Goal: Contribute content: Contribute content

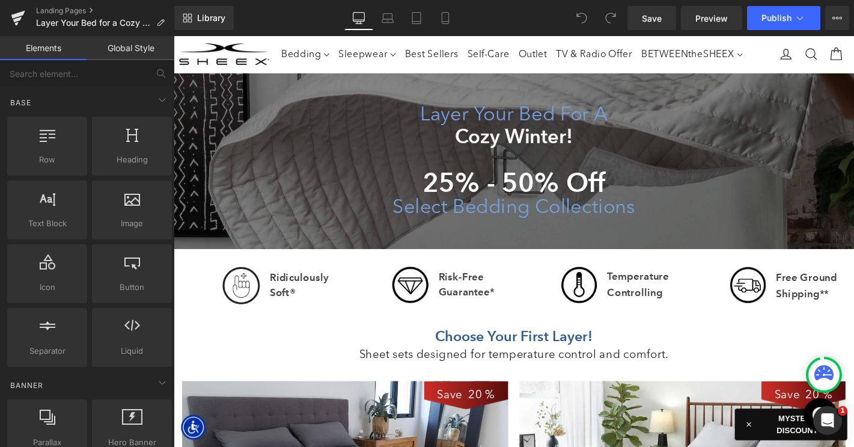
scroll to position [5023, 727]
click at [838, 17] on icon at bounding box center [837, 18] width 10 height 10
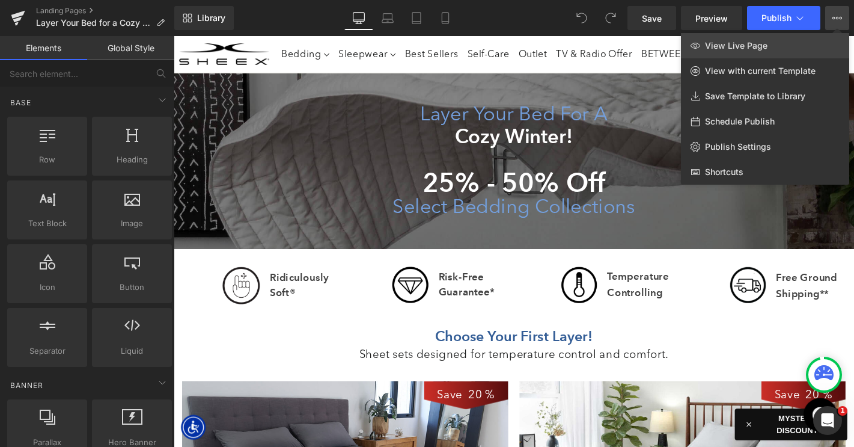
click at [765, 46] on span "View Live Page" at bounding box center [736, 45] width 63 height 11
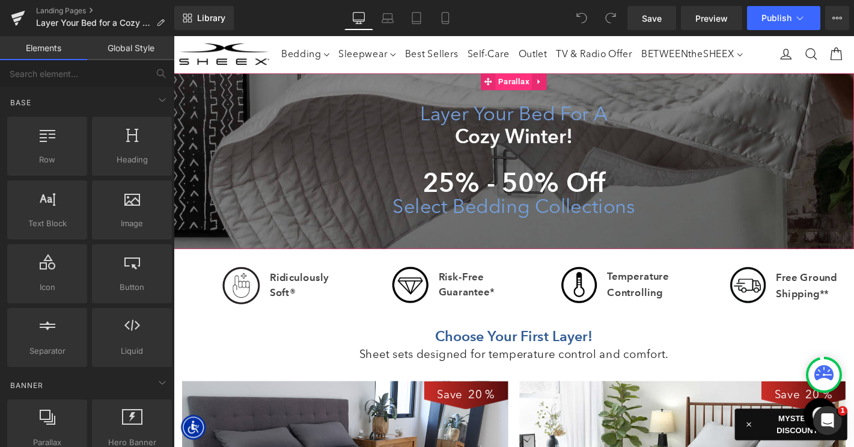
click at [525, 85] on span "Parallax" at bounding box center [536, 85] width 39 height 18
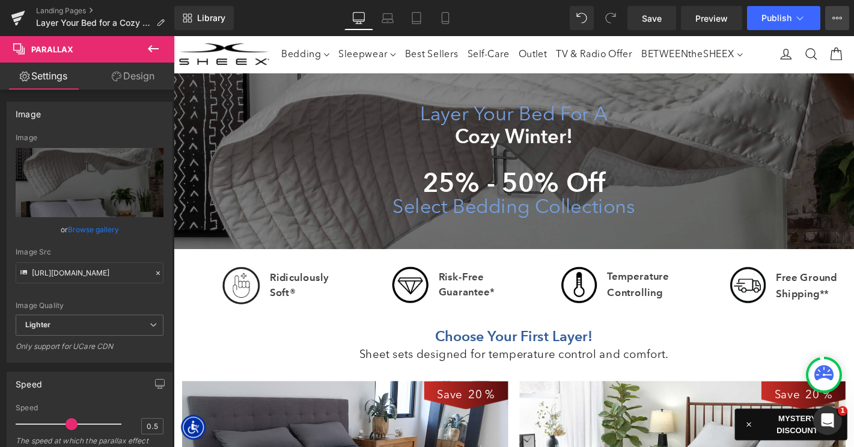
click at [832, 14] on icon at bounding box center [837, 18] width 10 height 10
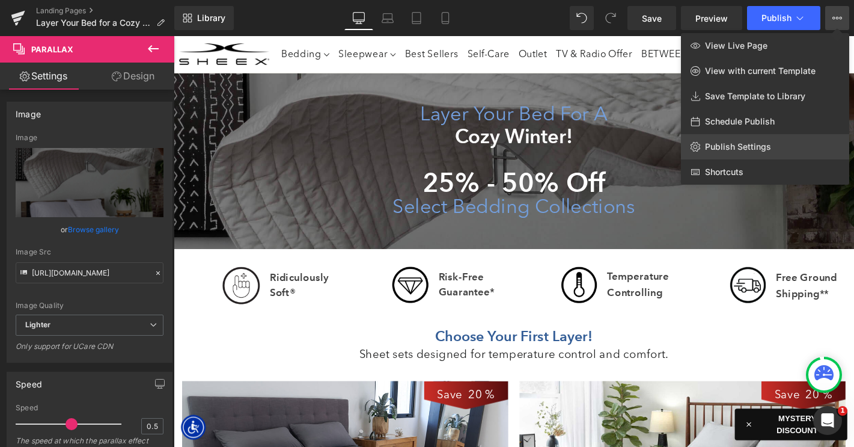
click at [754, 141] on span "Publish Settings" at bounding box center [738, 146] width 66 height 11
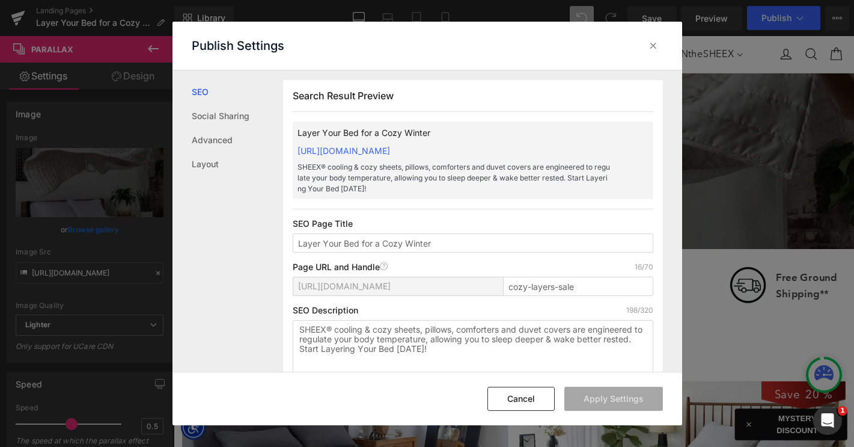
scroll to position [1, 0]
drag, startPoint x: 445, startPoint y: 244, endPoint x: 376, endPoint y: 243, distance: 68.5
click at [376, 243] on input "Layer Your Bed for a Cozy Winter" at bounding box center [473, 242] width 361 height 19
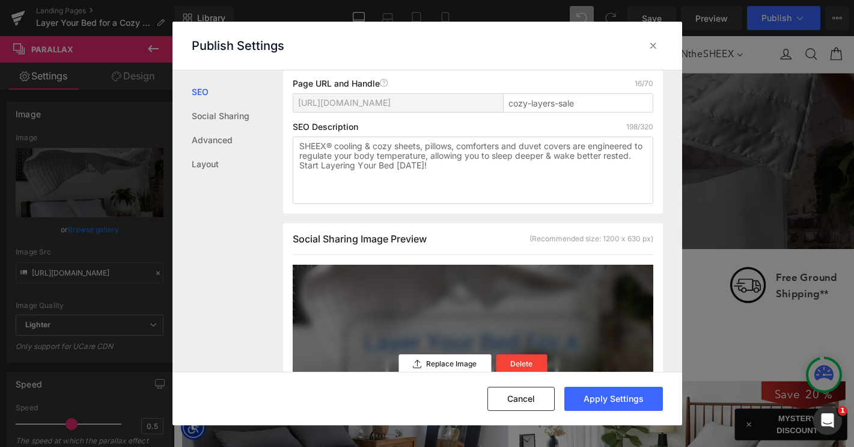
scroll to position [281, 0]
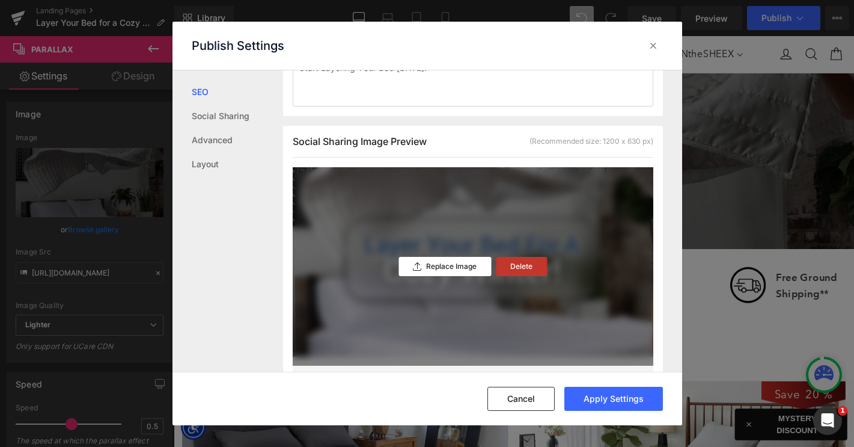
type input "Layer Your Bed for Fall"
click at [522, 266] on p "Delete" at bounding box center [521, 266] width 22 height 8
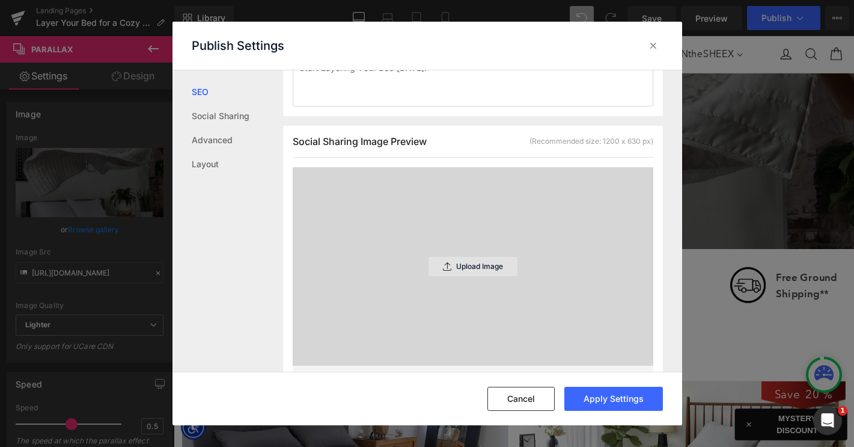
click at [486, 266] on p "Upload Image" at bounding box center [479, 266] width 47 height 8
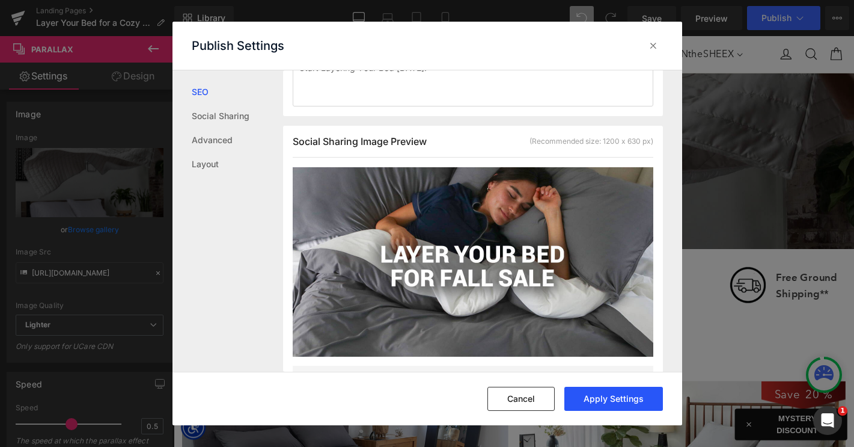
click at [602, 397] on button "Apply Settings" at bounding box center [613, 398] width 99 height 24
click at [651, 43] on icon at bounding box center [653, 46] width 12 height 12
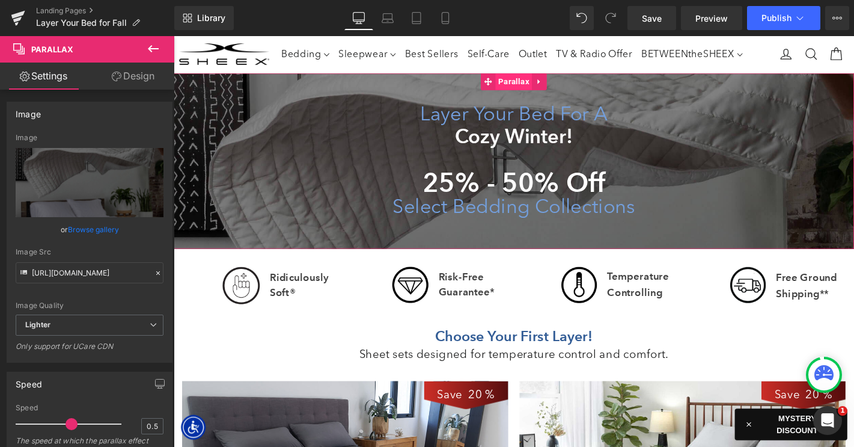
click at [533, 84] on span "Parallax" at bounding box center [536, 85] width 39 height 18
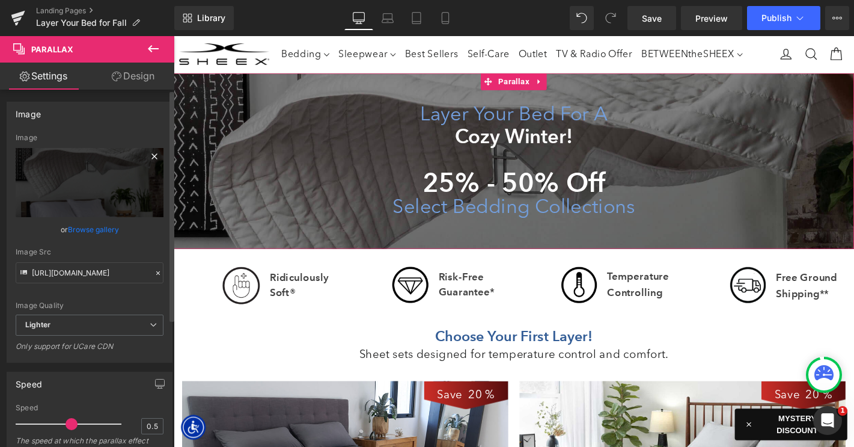
click at [151, 155] on icon at bounding box center [153, 155] width 5 height 5
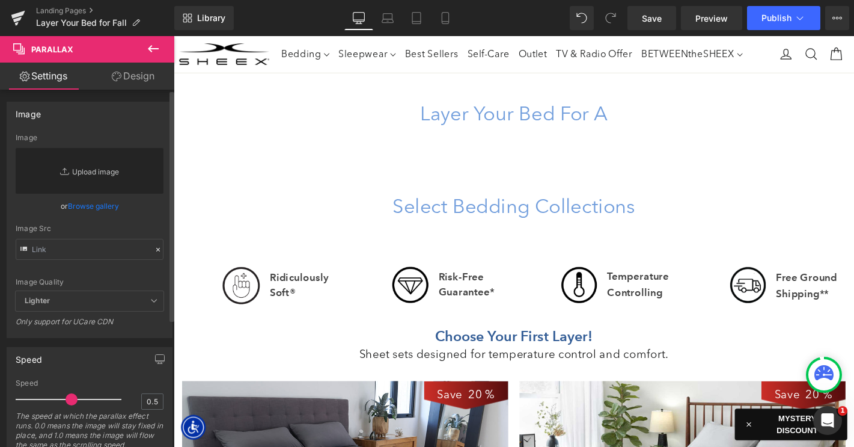
click at [96, 172] on link "Replace Image" at bounding box center [90, 171] width 148 height 46
type input "C:\fakepath\LP-LayerYourBed-HeroBG.jpg"
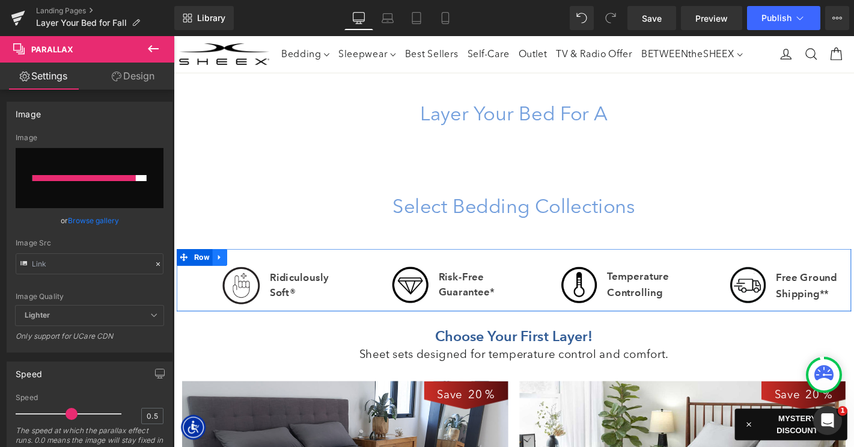
click at [224, 269] on icon at bounding box center [223, 272] width 8 height 9
click at [252, 269] on icon at bounding box center [254, 272] width 8 height 8
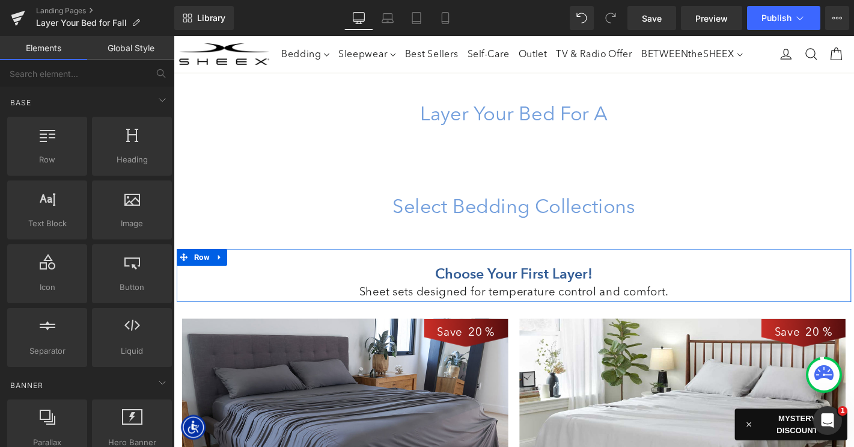
scroll to position [5, 6]
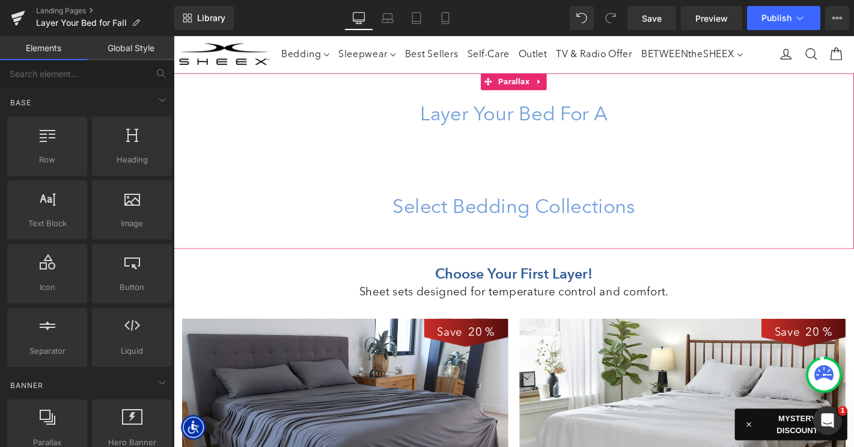
click at [540, 87] on span "Parallax" at bounding box center [536, 85] width 39 height 18
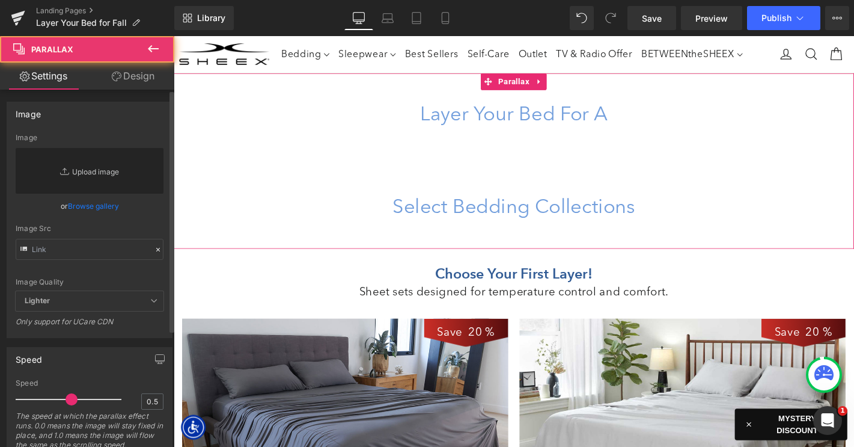
click at [107, 171] on link "Replace Image" at bounding box center [90, 171] width 148 height 46
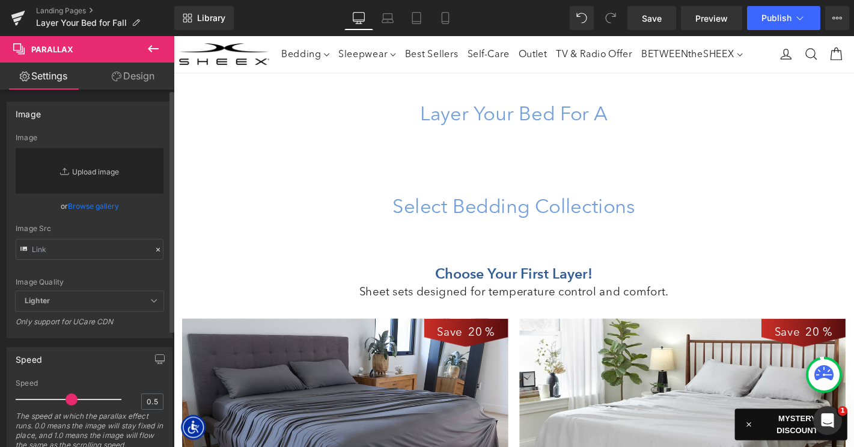
type input "C:\fakepath\LP-LayerYourBed-HeroBG.jpg"
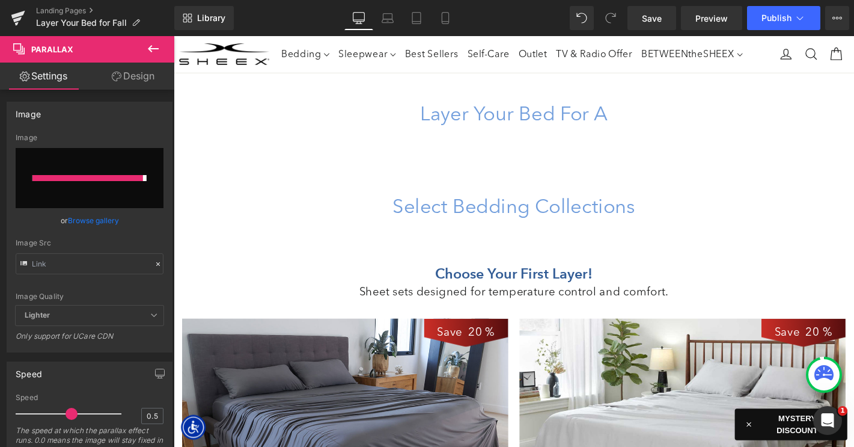
type input "[URL][DOMAIN_NAME]"
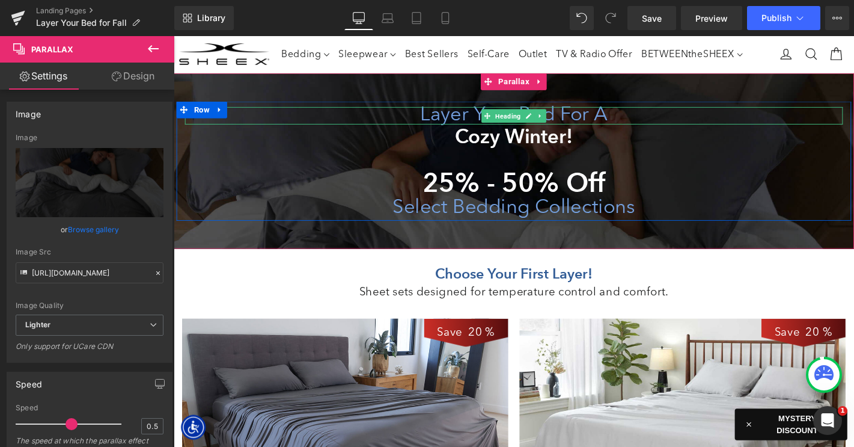
click at [459, 123] on h1 "Layer Your Bed For A" at bounding box center [537, 121] width 703 height 19
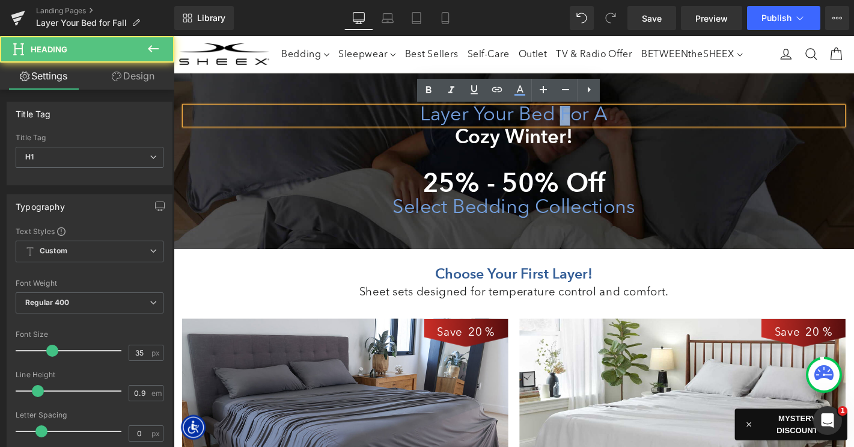
drag, startPoint x: 589, startPoint y: 120, endPoint x: 596, endPoint y: 120, distance: 6.6
click at [596, 120] on h1 "Layer Your Bed For A" at bounding box center [537, 121] width 703 height 19
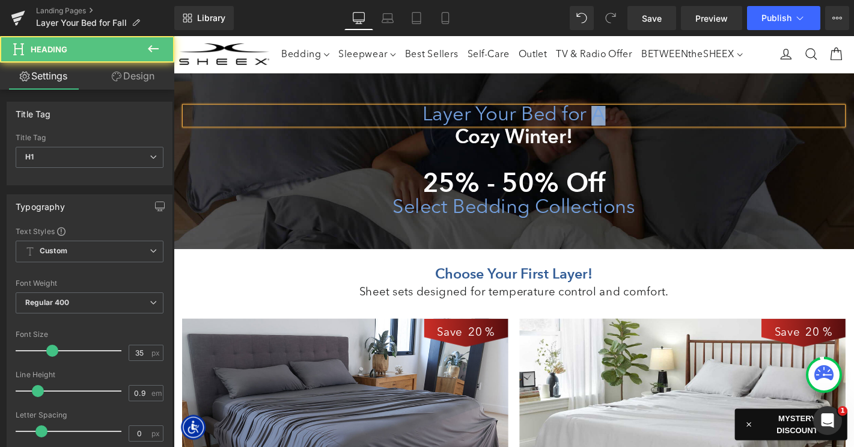
drag, startPoint x: 622, startPoint y: 123, endPoint x: 692, endPoint y: 123, distance: 70.3
click at [692, 123] on h1 "Layer Your Bed for A" at bounding box center [537, 121] width 703 height 19
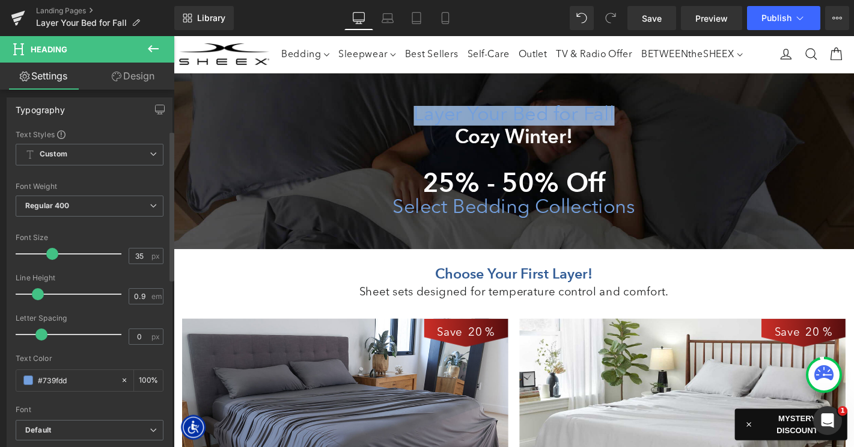
scroll to position [109, 0]
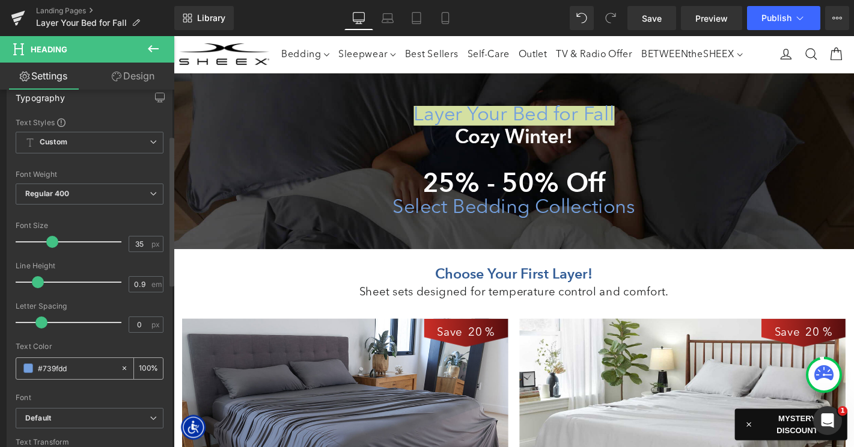
click at [23, 371] on div "#739fdd" at bounding box center [68, 368] width 104 height 21
click at [25, 370] on span at bounding box center [28, 368] width 10 height 10
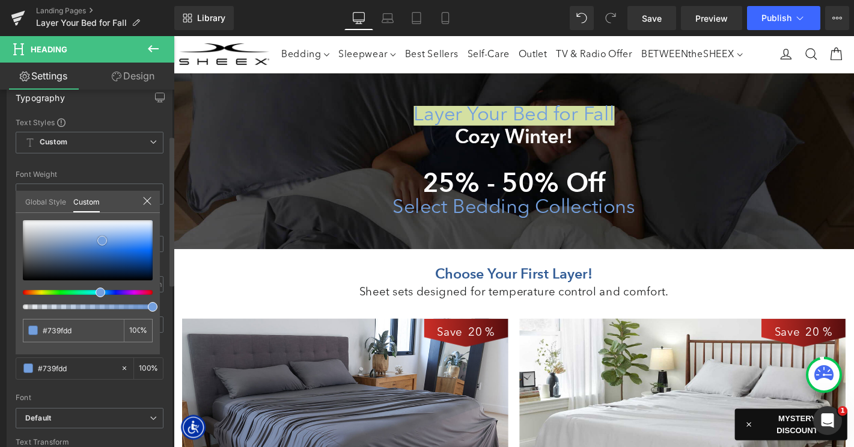
type input "#89a9d6"
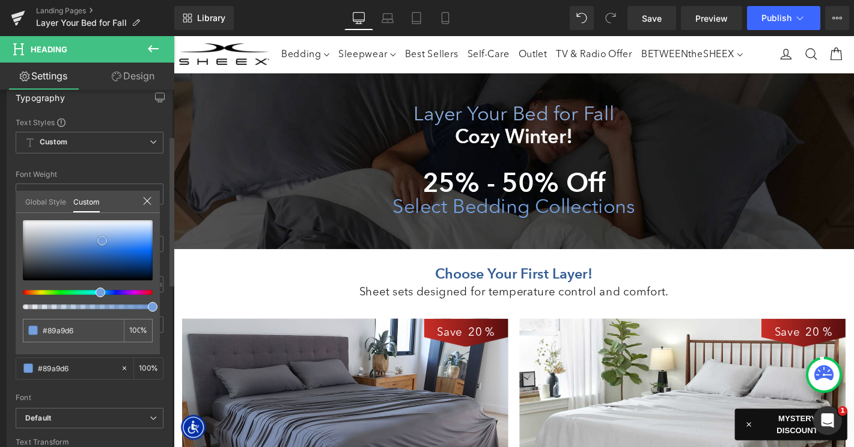
type input "#91add3"
type input "#ffffff"
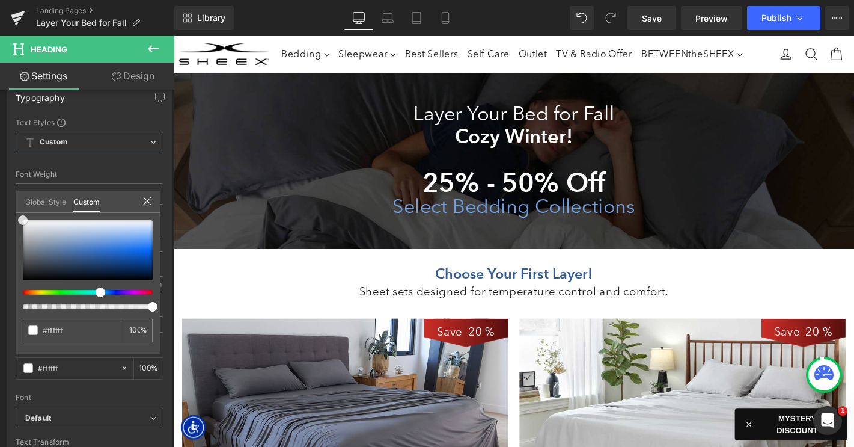
drag, startPoint x: 81, startPoint y: 238, endPoint x: -13, endPoint y: 191, distance: 104.8
click at [0, 191] on html "Parallax You are previewing how the will restyle your page. You can not edit El…" at bounding box center [427, 223] width 854 height 447
click at [537, 142] on div at bounding box center [537, 255] width 727 height 439
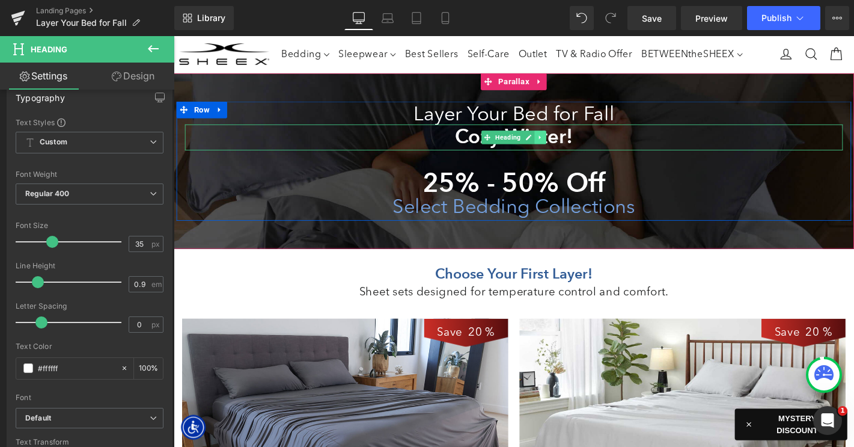
click at [564, 145] on icon at bounding box center [565, 144] width 2 height 4
click at [570, 145] on icon at bounding box center [572, 144] width 7 height 7
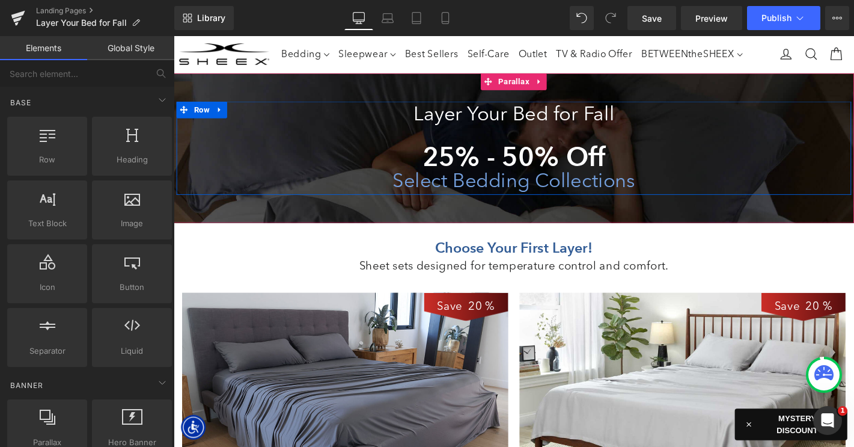
scroll to position [4929, 727]
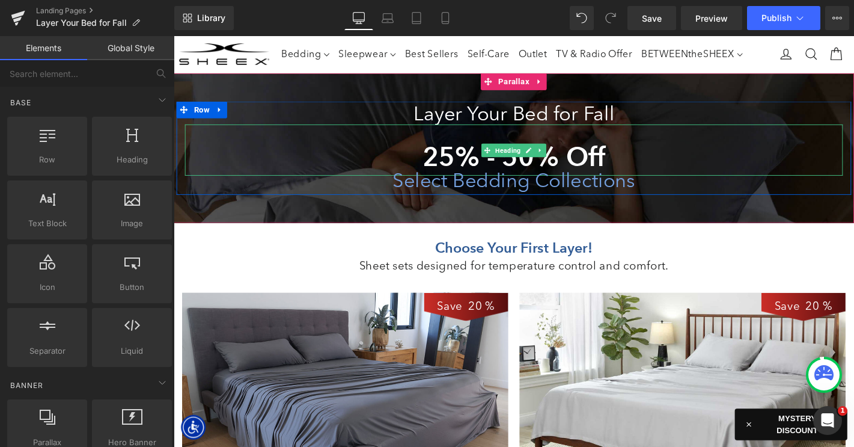
click at [539, 168] on strong "25% - 50% Off" at bounding box center [537, 165] width 195 height 34
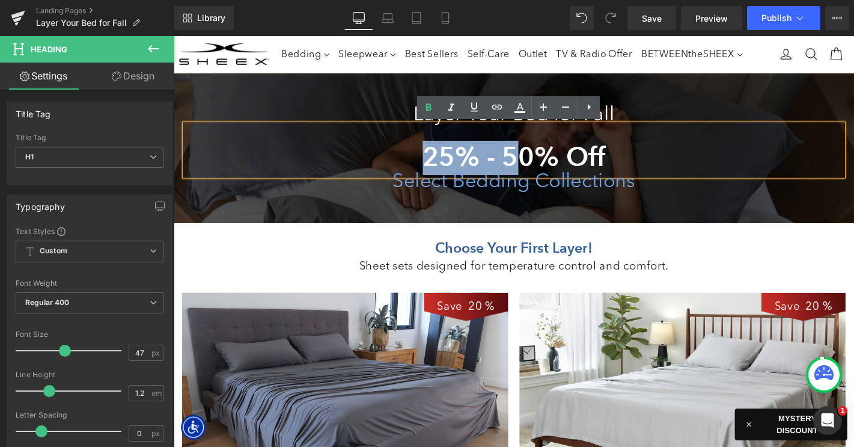
drag, startPoint x: 540, startPoint y: 165, endPoint x: 363, endPoint y: 163, distance: 176.7
click at [363, 163] on h1 "25% - 50% Off" at bounding box center [537, 166] width 703 height 36
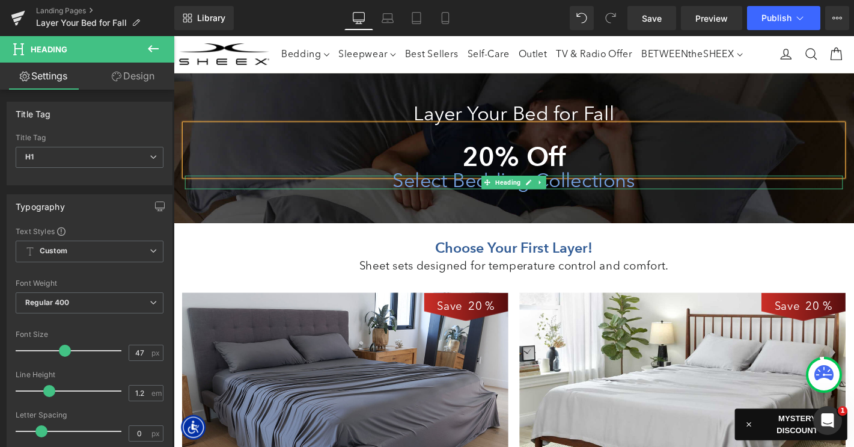
click at [487, 200] on h1 "Select Bedding Collections" at bounding box center [537, 192] width 703 height 15
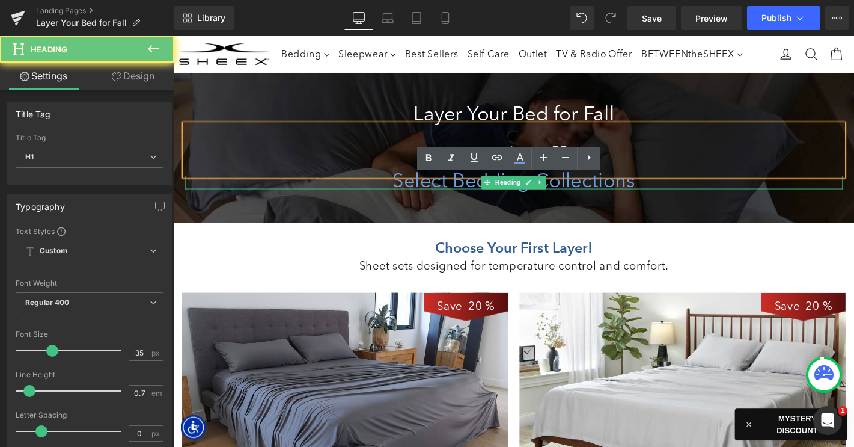
click at [482, 198] on h1 "Select Bedding Collections" at bounding box center [537, 192] width 703 height 15
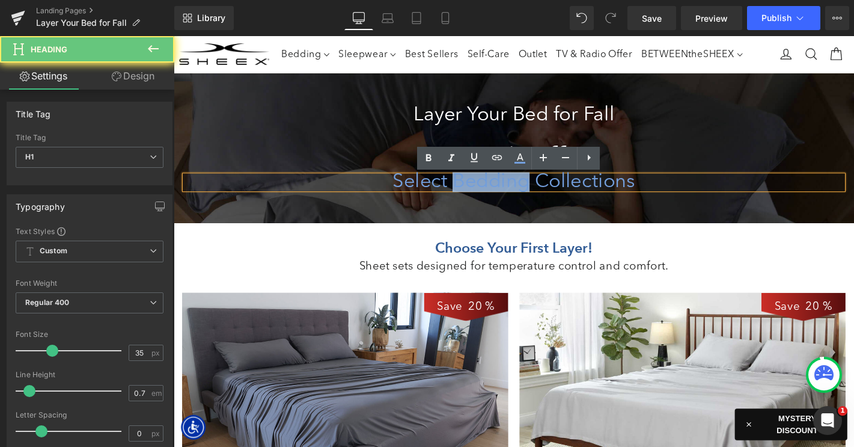
click at [482, 198] on h1 "Select Bedding Collections" at bounding box center [537, 192] width 703 height 15
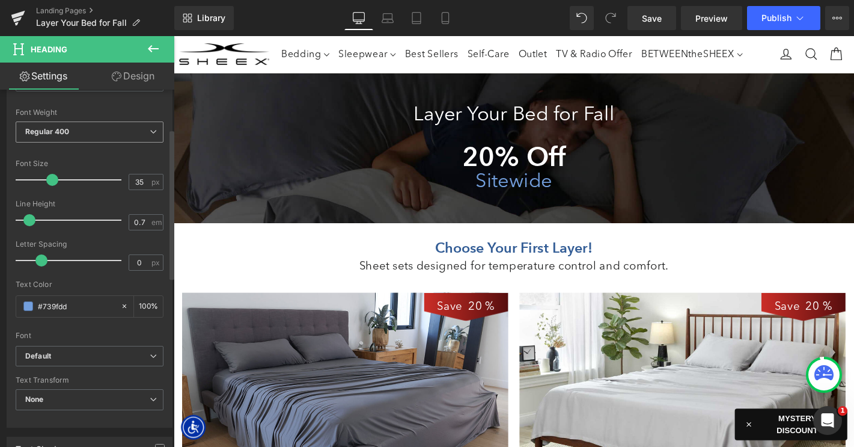
scroll to position [221, 0]
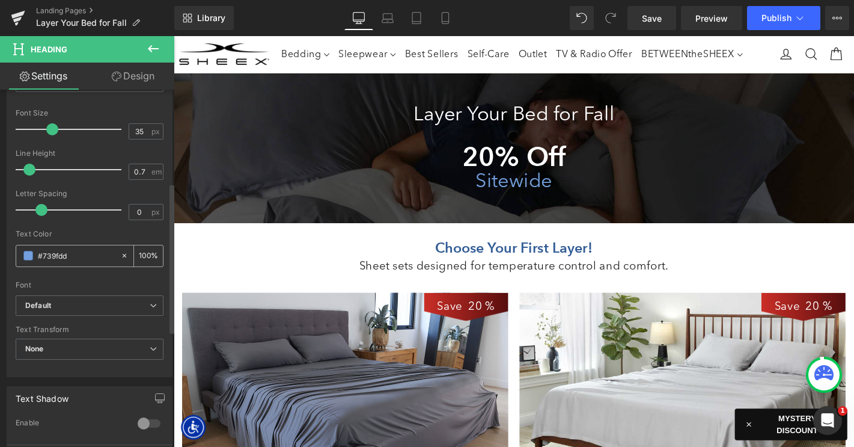
click at [30, 251] on span at bounding box center [28, 256] width 10 height 10
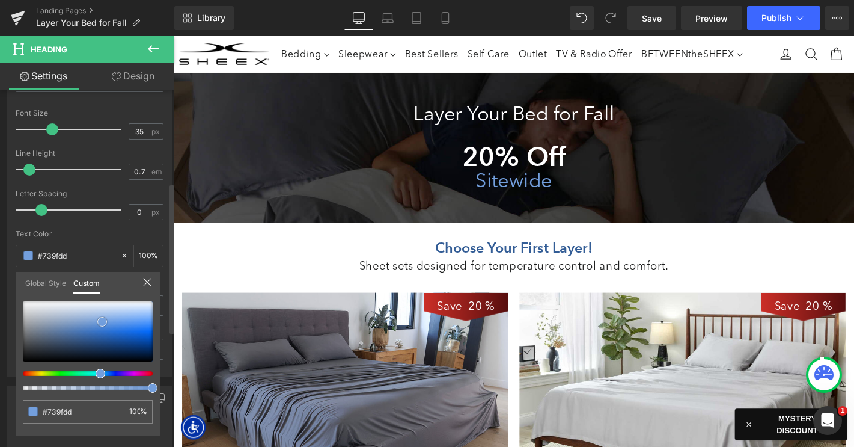
type input "#a6b0be"
type input "#ffffff"
drag, startPoint x: 44, startPoint y: 319, endPoint x: -14, endPoint y: 264, distance: 80.3
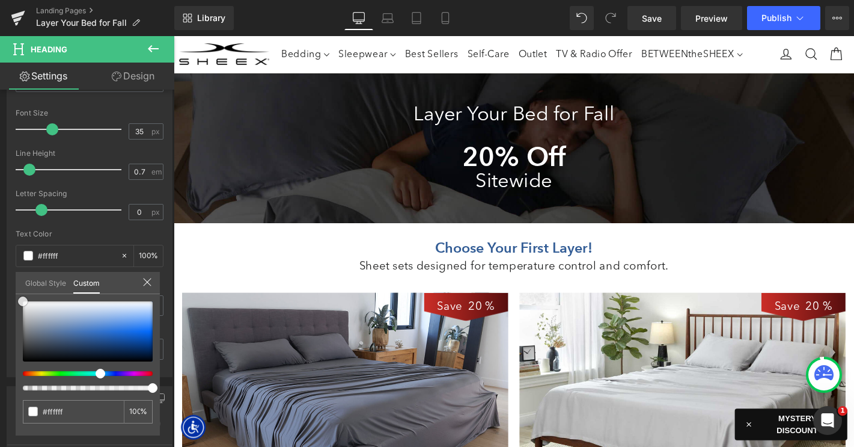
click at [0, 264] on html "Parallax You are previewing how the will restyle your page. You can not edit El…" at bounding box center [427, 223] width 854 height 447
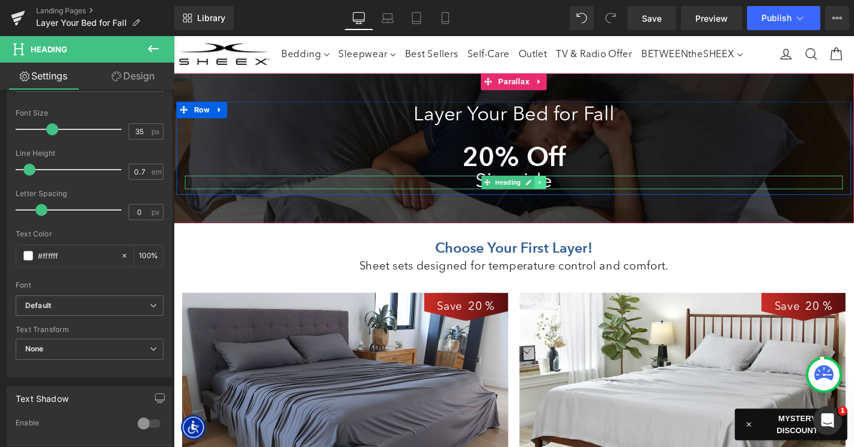
click at [566, 194] on icon at bounding box center [566, 192] width 7 height 7
click at [570, 191] on icon at bounding box center [572, 192] width 7 height 7
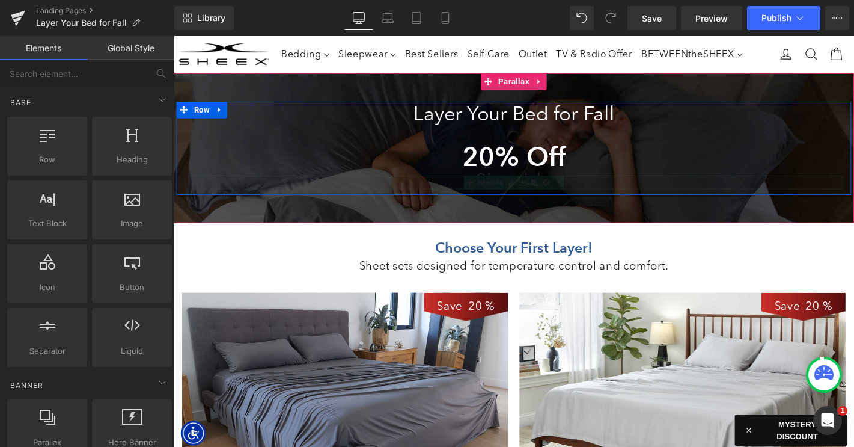
click at [571, 170] on strong "20% Off" at bounding box center [537, 165] width 111 height 34
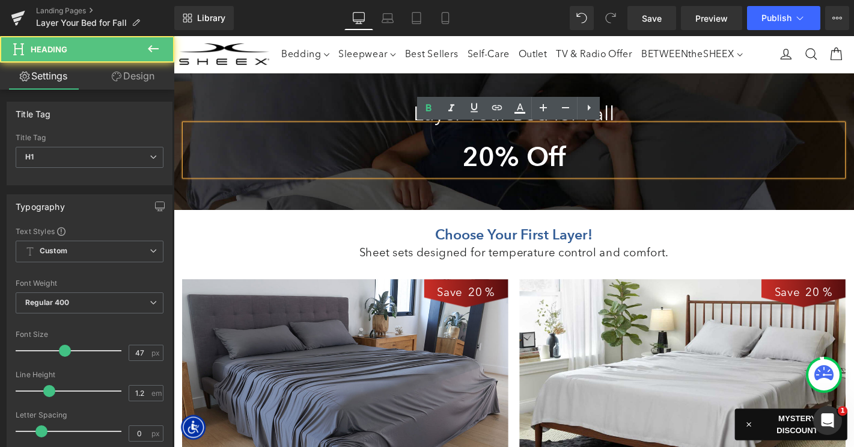
scroll to position [6, 6]
click at [587, 167] on strong "20% Off" at bounding box center [537, 165] width 111 height 34
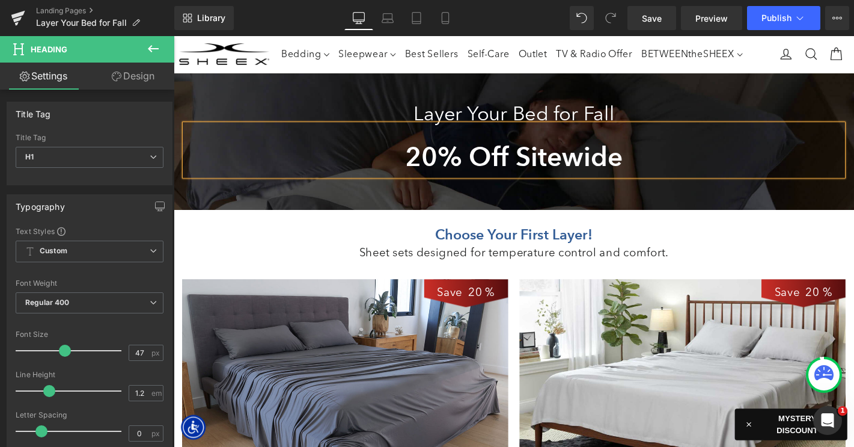
click at [391, 107] on div "Layer Your Bed for Fall Heading 20% Off Sitewide Heading Row" at bounding box center [537, 148] width 721 height 85
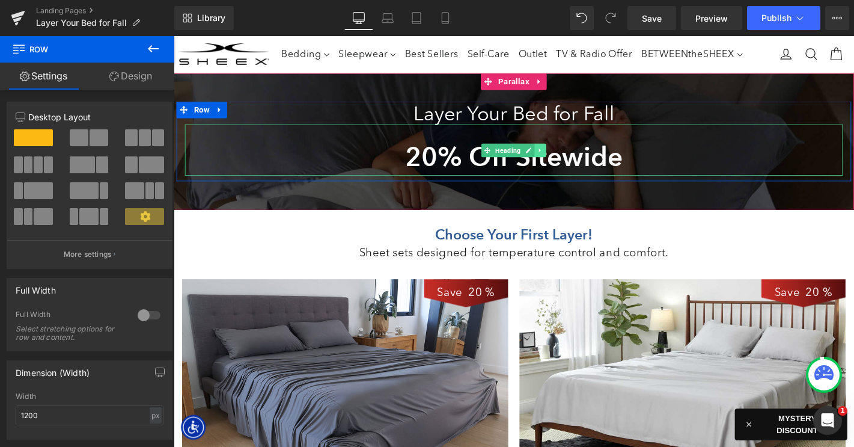
click at [567, 157] on icon at bounding box center [566, 157] width 7 height 7
click at [560, 160] on icon at bounding box center [559, 157] width 7 height 7
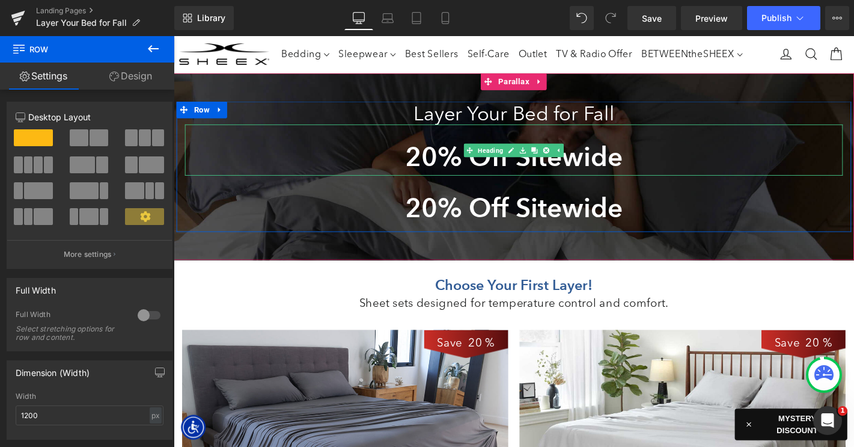
scroll to position [4968, 727]
click at [469, 212] on strong "20% Off Sitewide" at bounding box center [537, 220] width 233 height 34
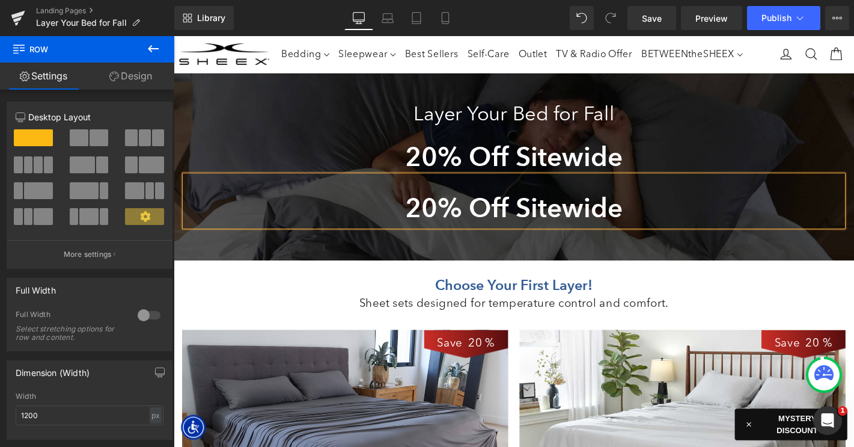
click at [469, 212] on strong "20% Off Sitewide" at bounding box center [537, 220] width 233 height 34
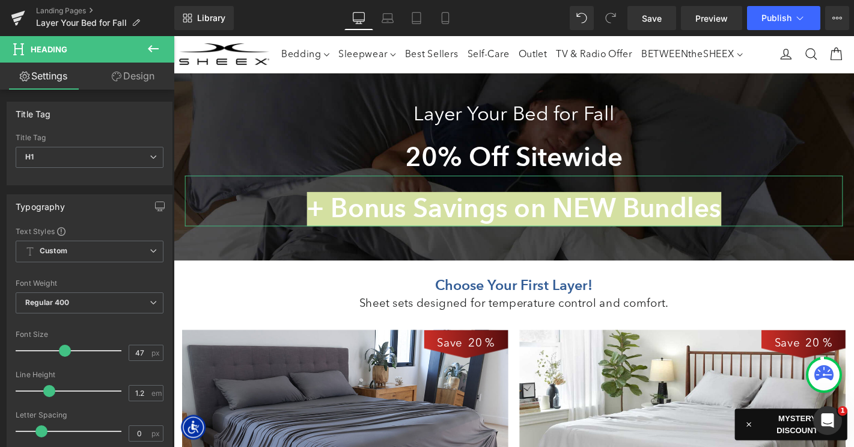
click at [120, 77] on link "Design" at bounding box center [133, 76] width 87 height 27
click at [0, 0] on div "Spacing" at bounding box center [0, 0] width 0 height 0
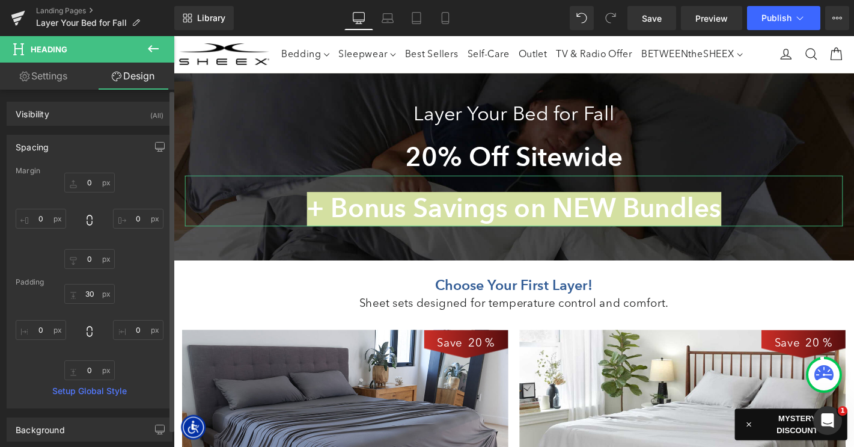
type input "0"
type input "30"
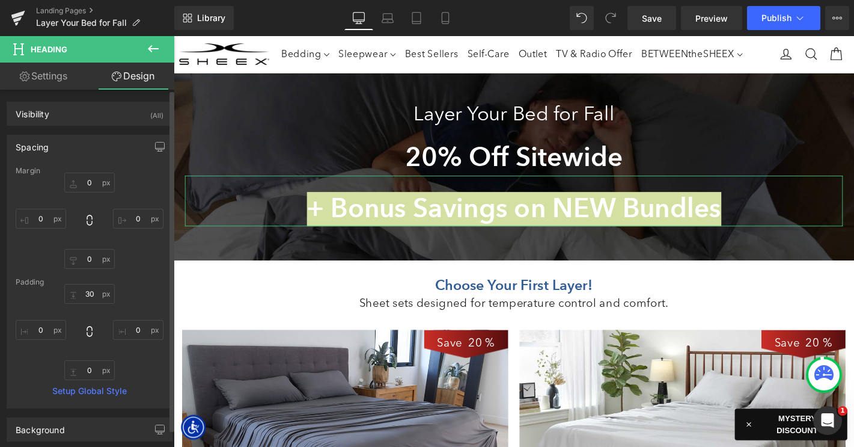
type input "0"
click at [87, 293] on input "30" at bounding box center [89, 294] width 50 height 20
type input "0"
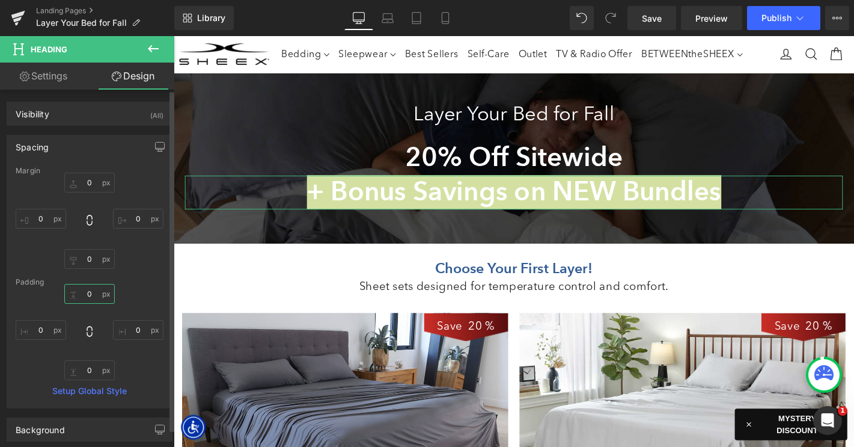
scroll to position [4950, 727]
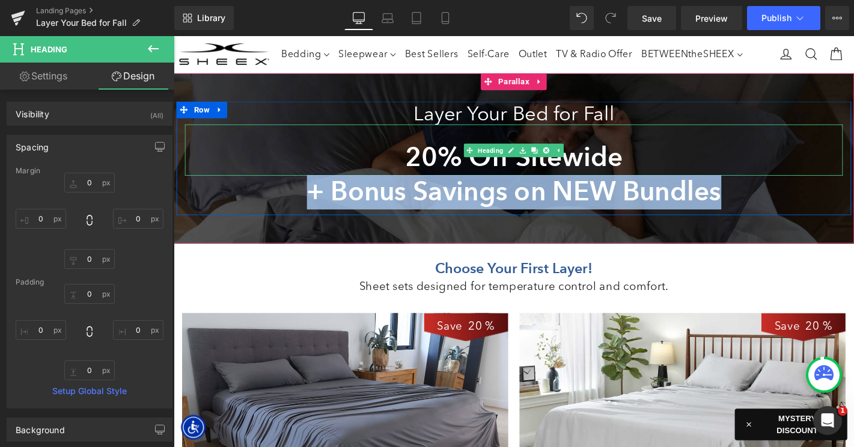
click at [444, 164] on strong "20% Off Sitewide" at bounding box center [537, 165] width 233 height 34
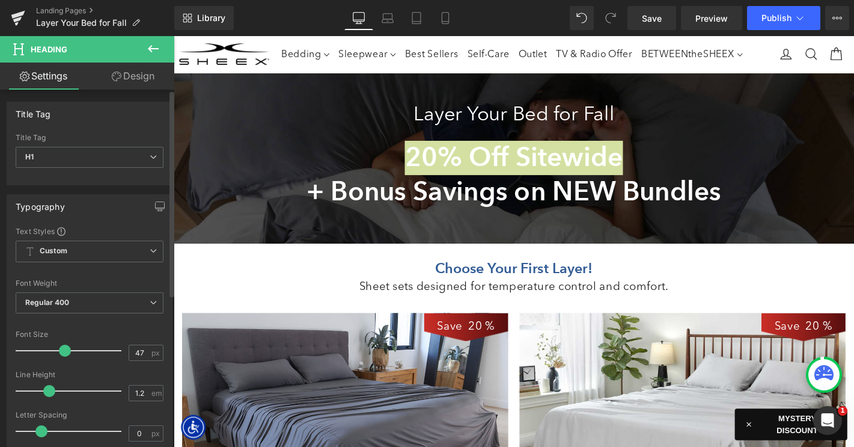
type input "1.1"
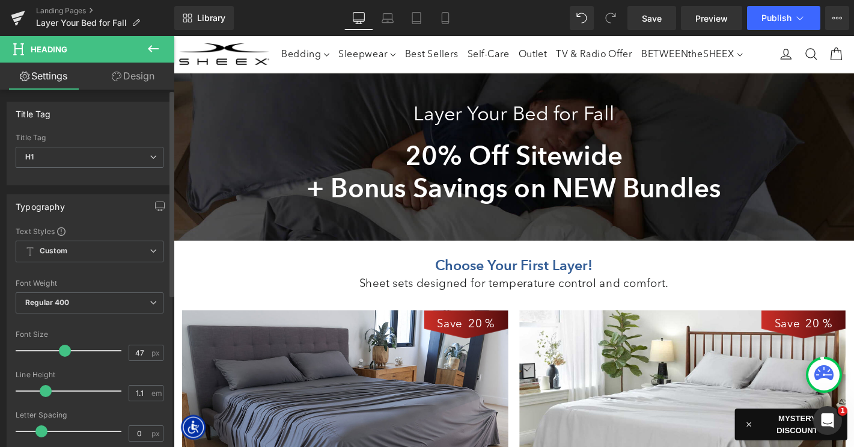
scroll to position [6, 6]
click at [46, 389] on span at bounding box center [46, 391] width 12 height 12
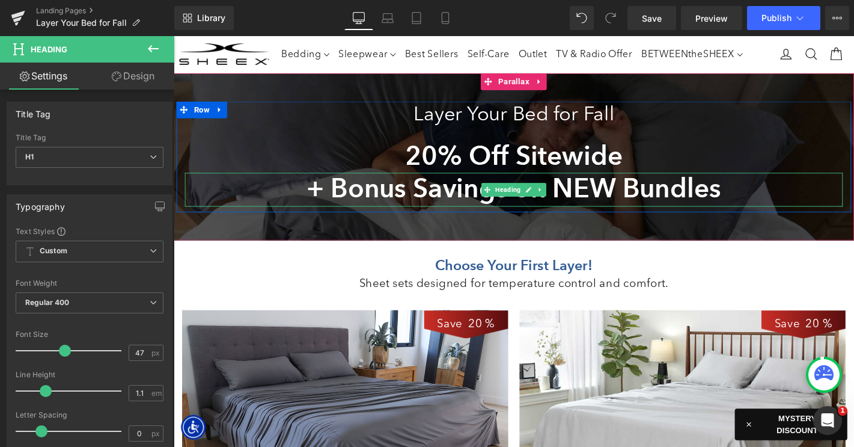
click at [364, 200] on strong "+ Bonus Savings on NEW Bundles" at bounding box center [537, 199] width 443 height 34
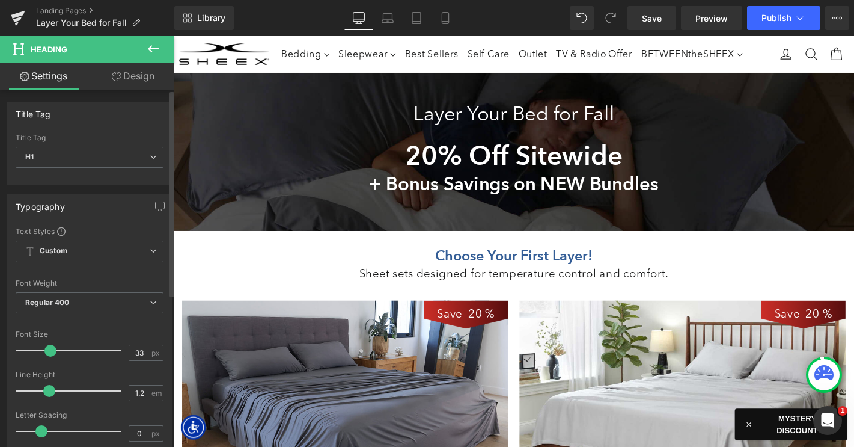
type input "32"
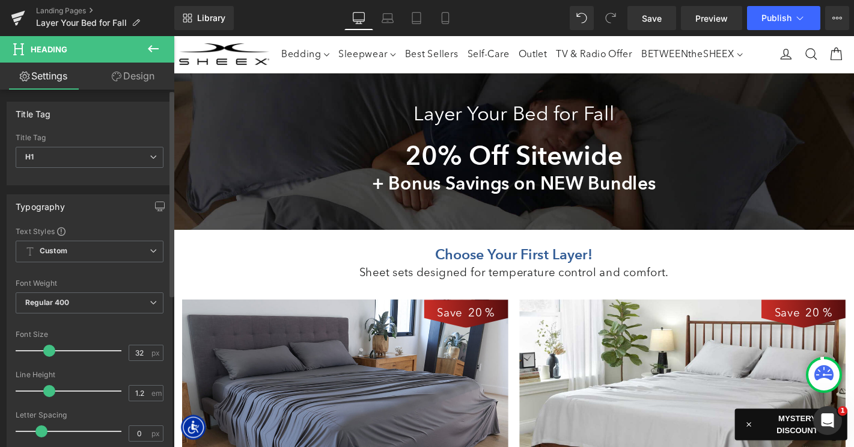
drag, startPoint x: 62, startPoint y: 349, endPoint x: 47, endPoint y: 350, distance: 15.1
click at [47, 350] on span at bounding box center [49, 350] width 12 height 12
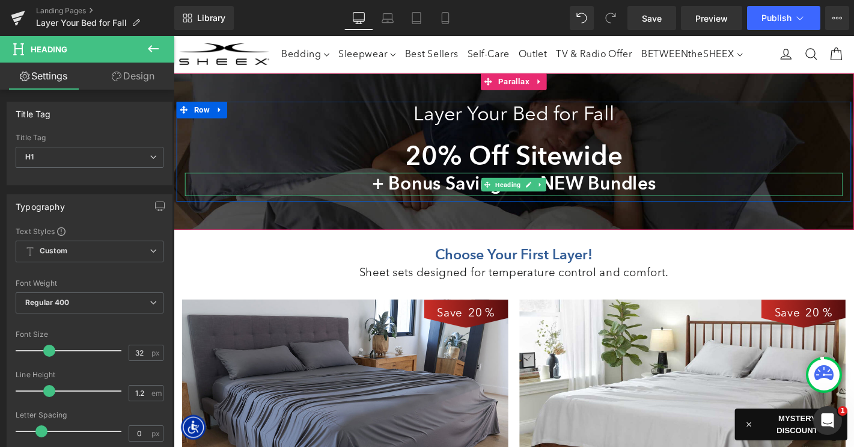
click at [407, 197] on strong "+ Bonus Savings on NEW Bundles" at bounding box center [537, 193] width 303 height 23
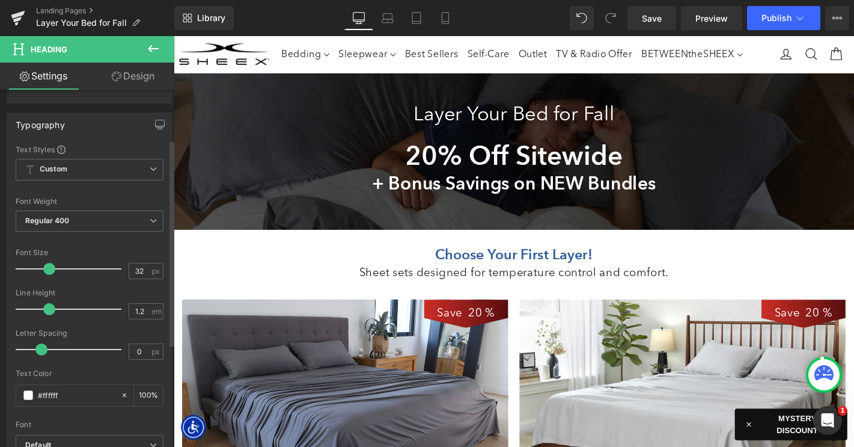
scroll to position [106, 0]
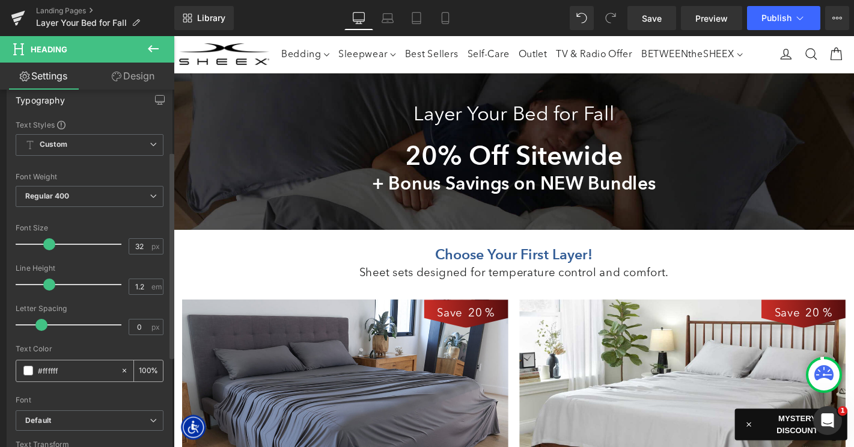
click at [80, 371] on input "#ffffff" at bounding box center [76, 370] width 77 height 13
paste input "571a4c"
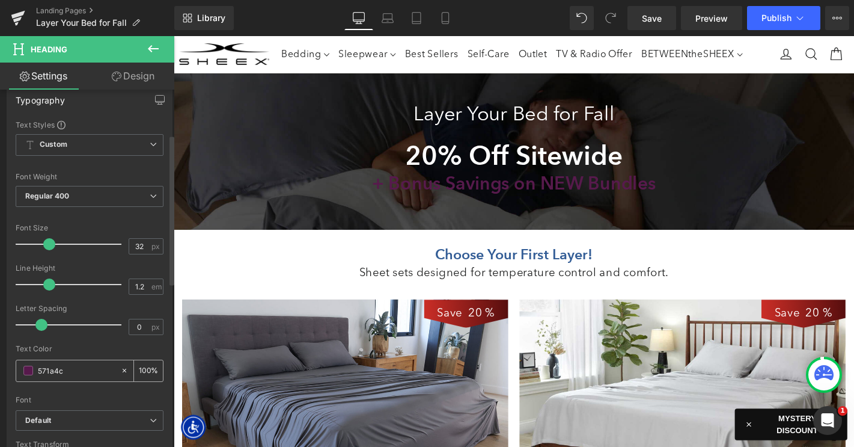
click at [28, 370] on span at bounding box center [28, 370] width 10 height 10
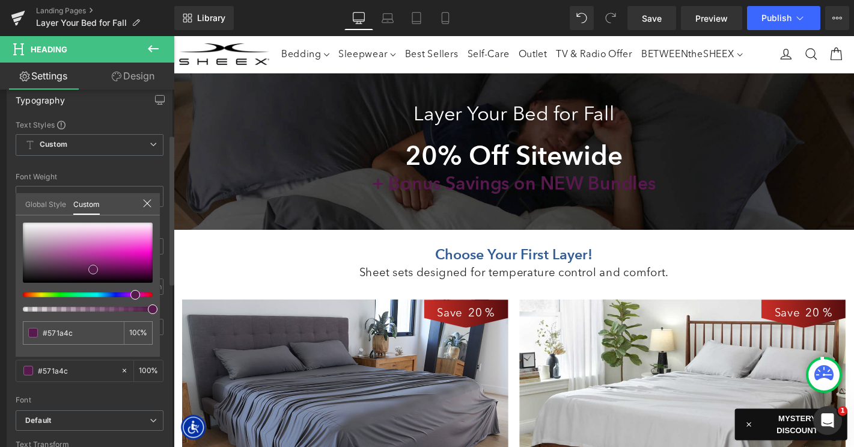
type input "#af3a9a"
click at [88, 255] on div at bounding box center [88, 252] width 130 height 60
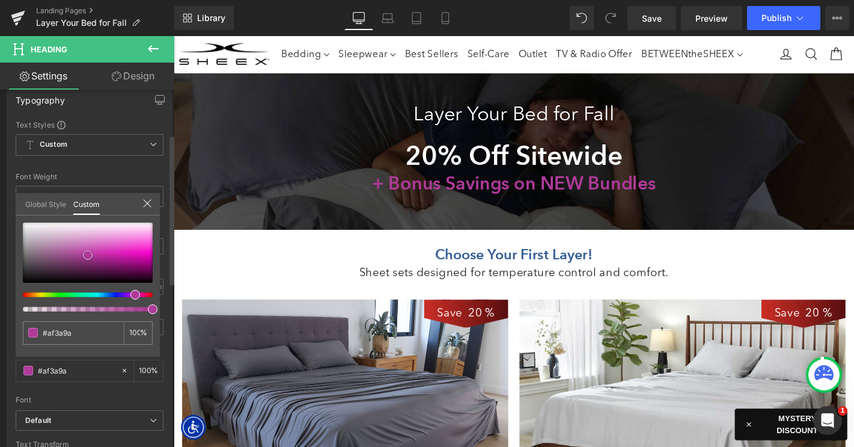
click at [85, 250] on span at bounding box center [88, 255] width 10 height 10
type input "#af3a82"
type input "#af3a86"
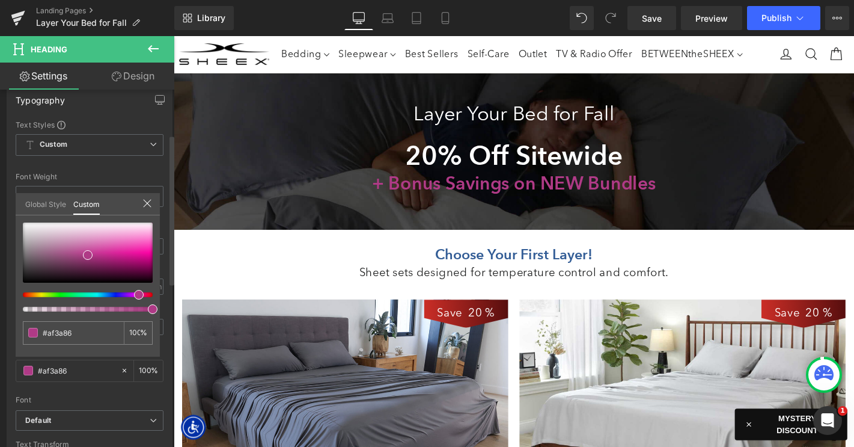
type input "#af3a8a"
type input "#af3a8c"
click at [130, 294] on div at bounding box center [83, 294] width 130 height 5
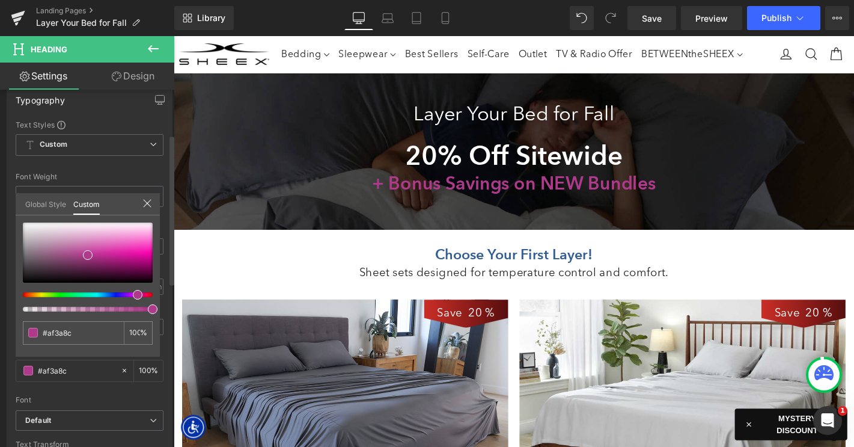
type input "#af3a90"
type input "#af3a98"
type input "#af3a9c"
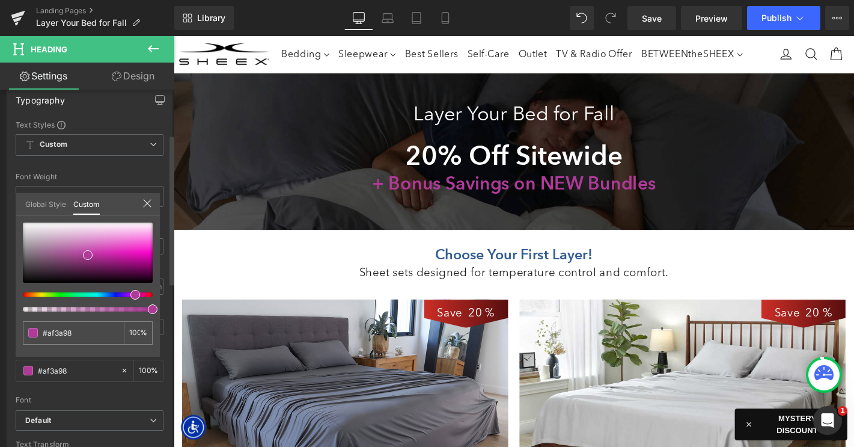
type input "#af3a9c"
click at [127, 294] on div at bounding box center [83, 294] width 130 height 5
type input "#af3aa2"
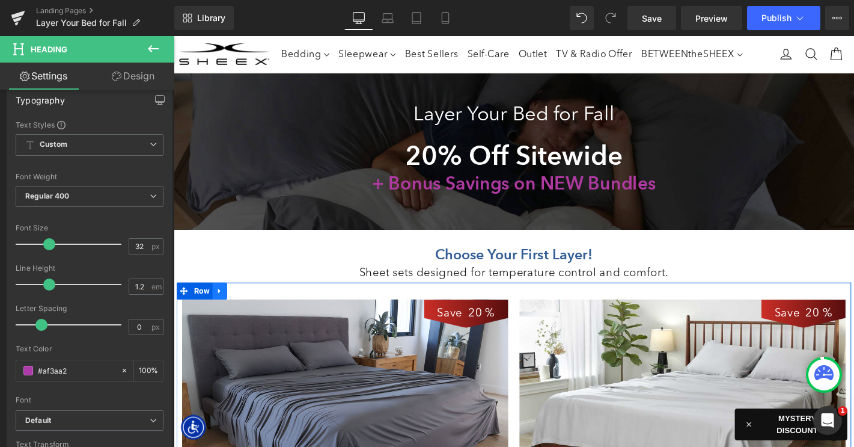
click at [222, 301] on link at bounding box center [223, 308] width 16 height 18
click at [251, 306] on icon at bounding box center [254, 308] width 8 height 8
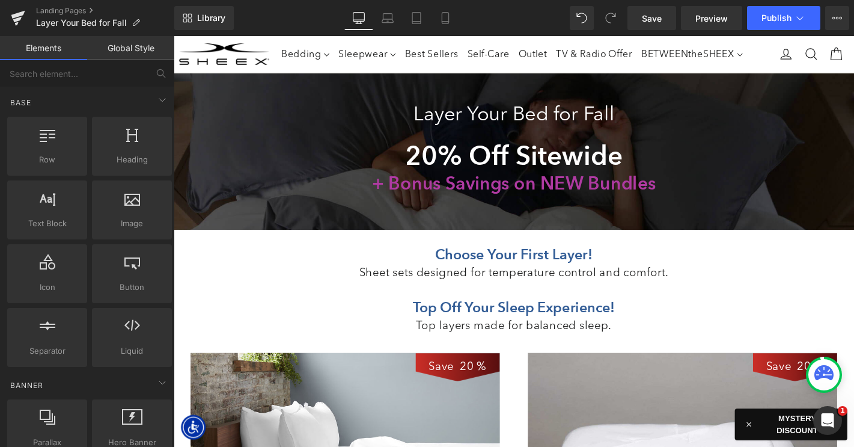
scroll to position [5, 6]
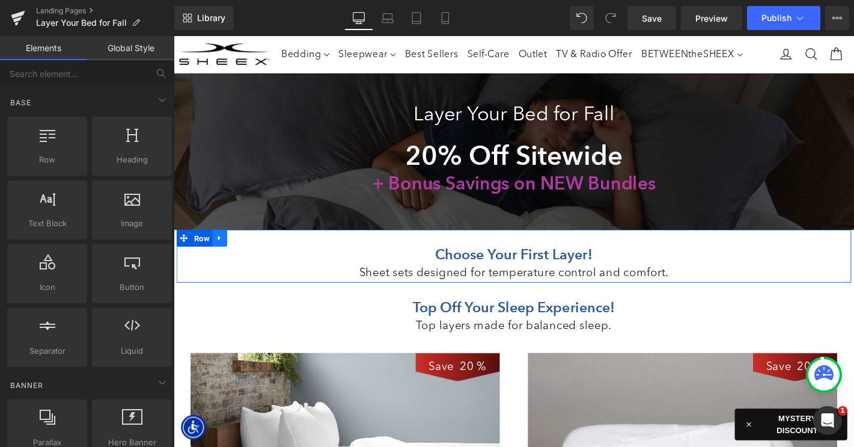
click at [227, 249] on icon at bounding box center [223, 252] width 8 height 9
click at [247, 249] on link at bounding box center [254, 252] width 16 height 18
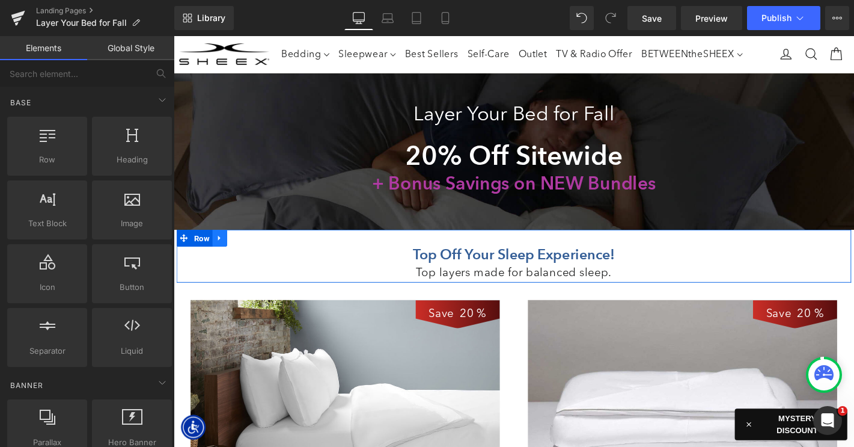
scroll to position [6, 6]
click at [225, 251] on icon at bounding box center [223, 252] width 8 height 9
click at [255, 249] on icon at bounding box center [254, 252] width 8 height 9
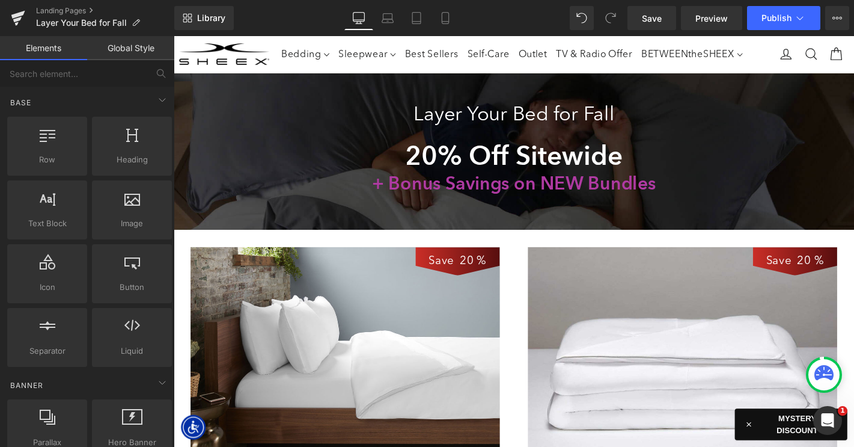
scroll to position [5, 6]
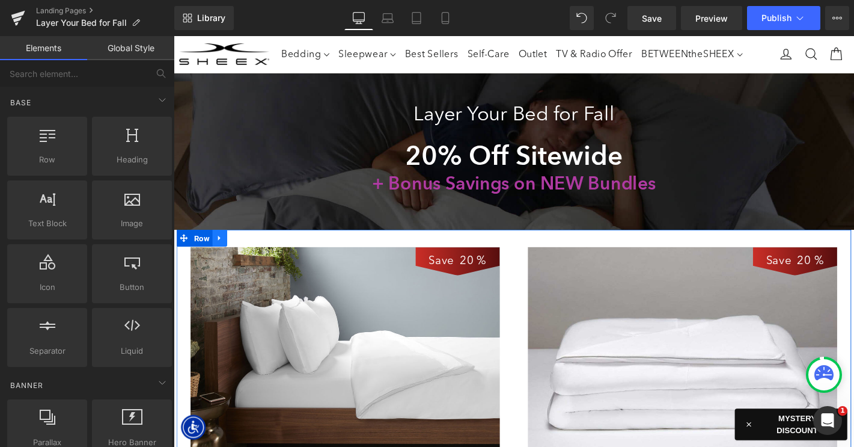
click at [225, 251] on icon at bounding box center [223, 252] width 8 height 9
click at [251, 251] on icon at bounding box center [254, 252] width 8 height 8
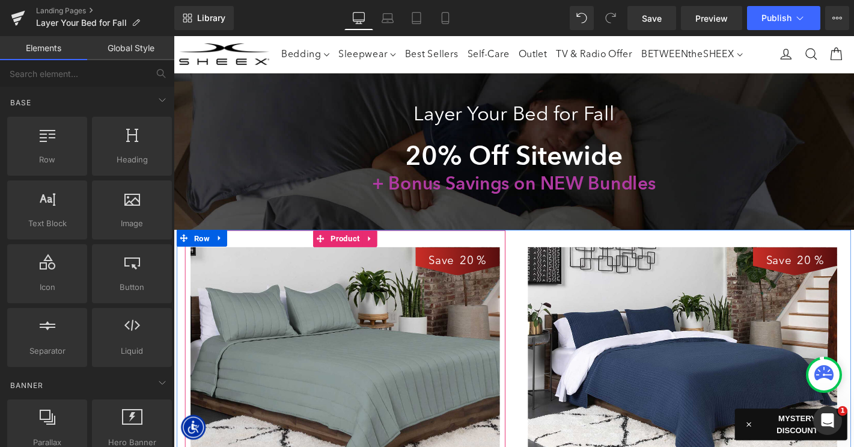
scroll to position [6, 6]
click at [226, 249] on icon at bounding box center [223, 252] width 8 height 9
click at [257, 249] on icon at bounding box center [254, 252] width 8 height 8
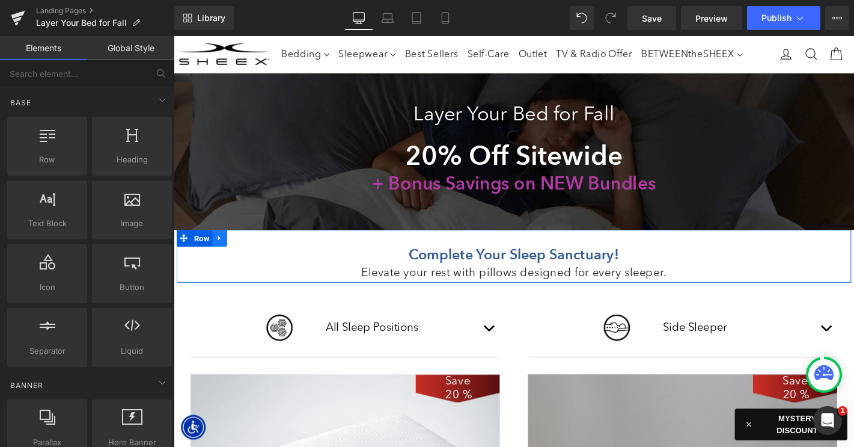
click at [226, 253] on icon at bounding box center [223, 252] width 8 height 9
click at [252, 250] on icon at bounding box center [254, 252] width 8 height 8
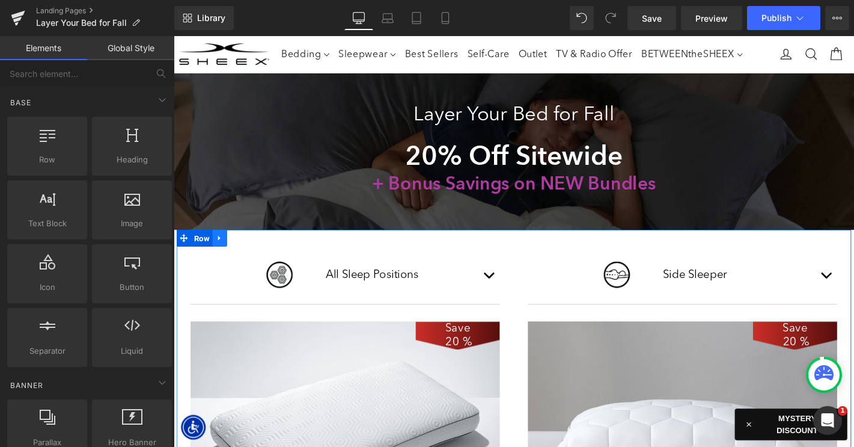
click at [222, 251] on icon at bounding box center [222, 251] width 2 height 5
click at [255, 248] on icon at bounding box center [254, 252] width 8 height 8
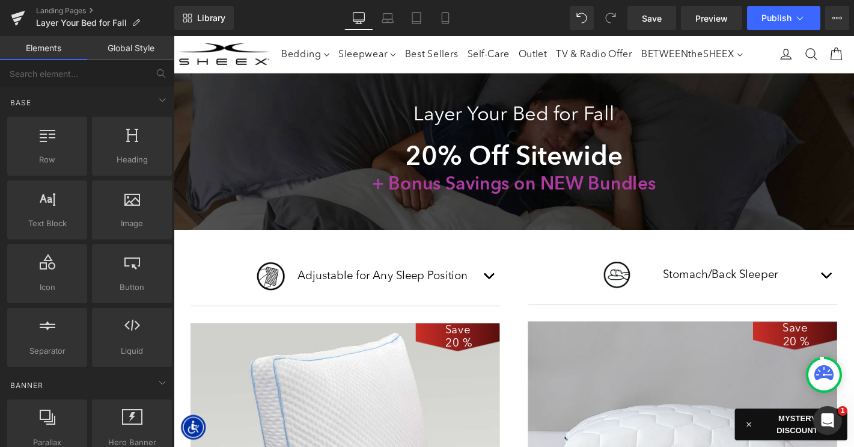
scroll to position [5, 6]
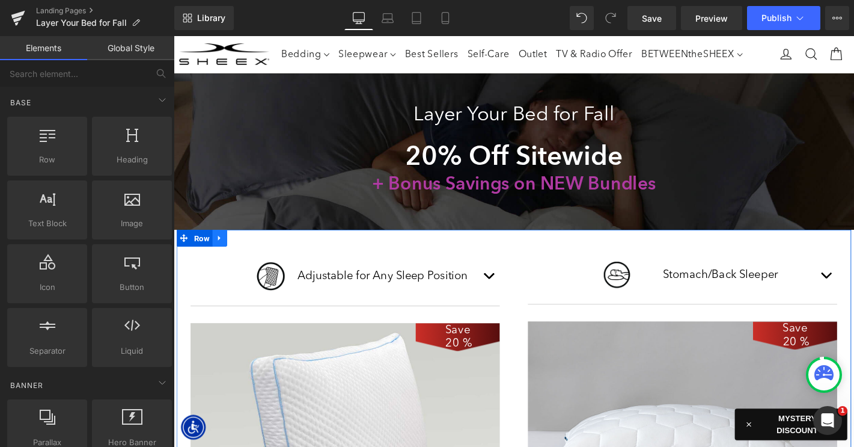
click at [221, 252] on icon at bounding box center [222, 251] width 2 height 5
click at [252, 251] on icon at bounding box center [254, 252] width 8 height 8
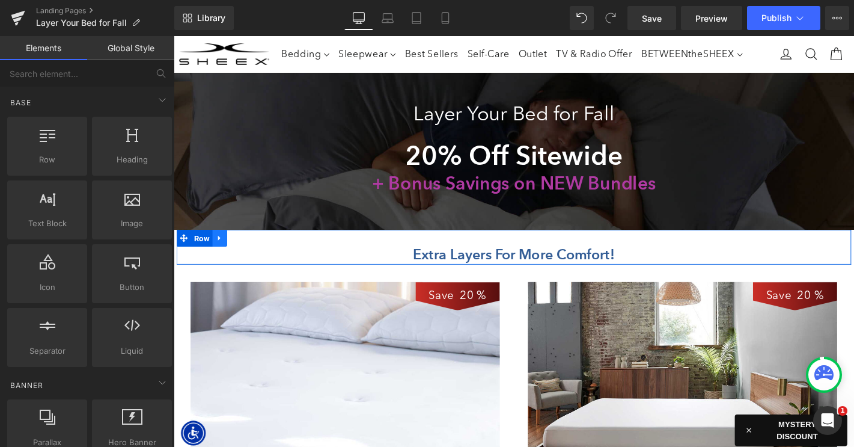
scroll to position [6, 6]
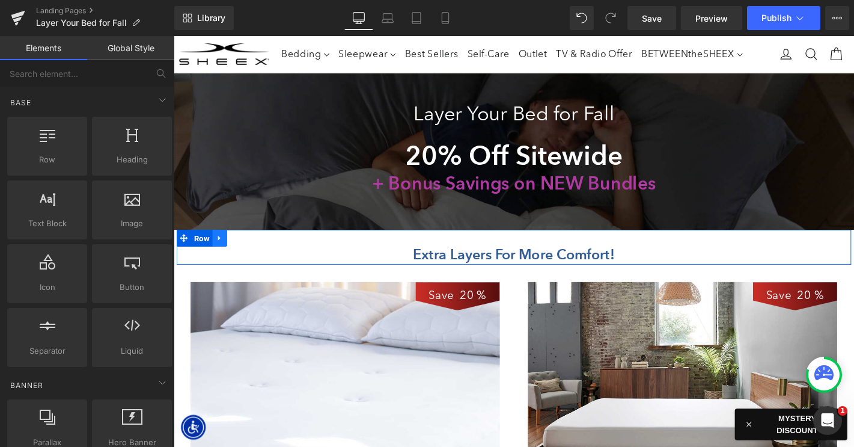
click at [224, 251] on icon at bounding box center [223, 252] width 8 height 9
click at [255, 251] on icon at bounding box center [254, 252] width 8 height 8
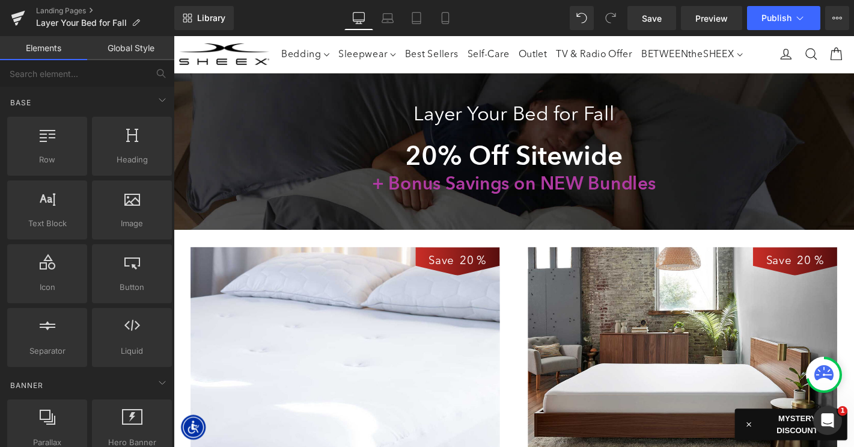
scroll to position [5, 6]
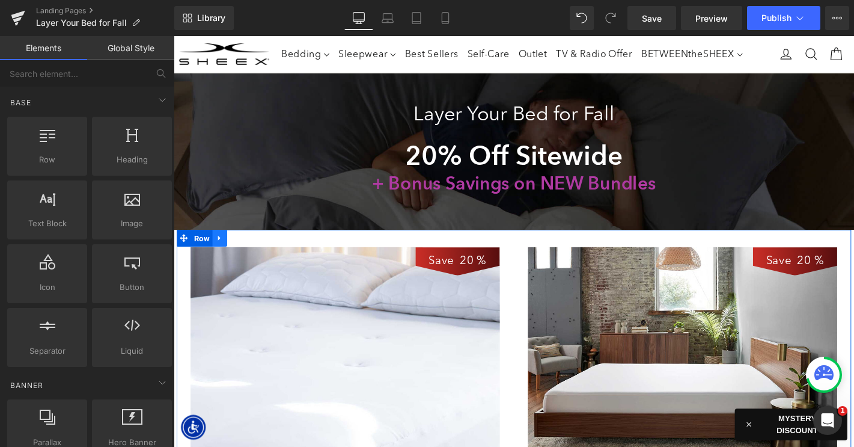
click at [222, 254] on icon at bounding box center [223, 252] width 8 height 9
click at [257, 251] on icon at bounding box center [254, 252] width 8 height 8
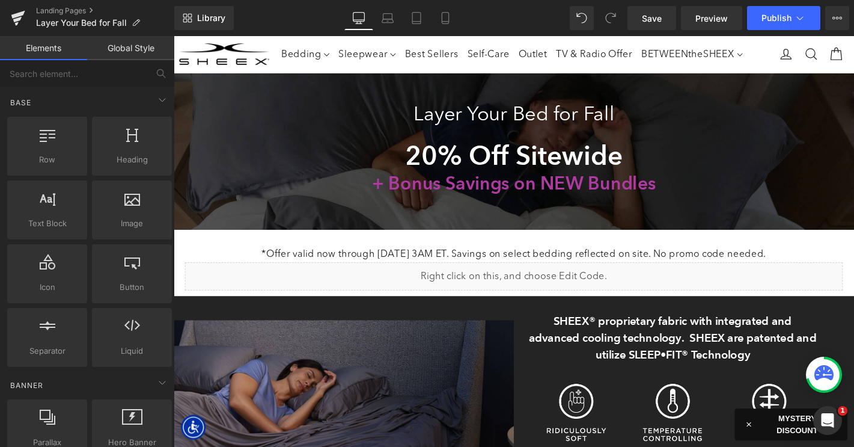
scroll to position [6, 6]
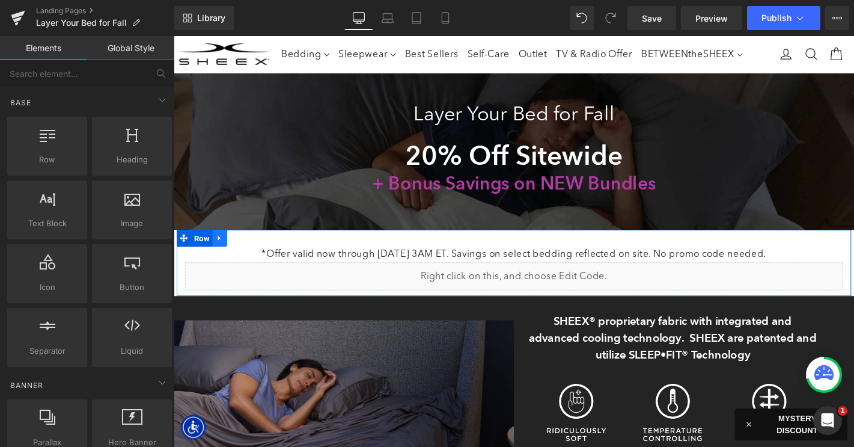
click at [225, 252] on icon at bounding box center [223, 252] width 8 height 9
click at [253, 251] on icon at bounding box center [254, 252] width 8 height 8
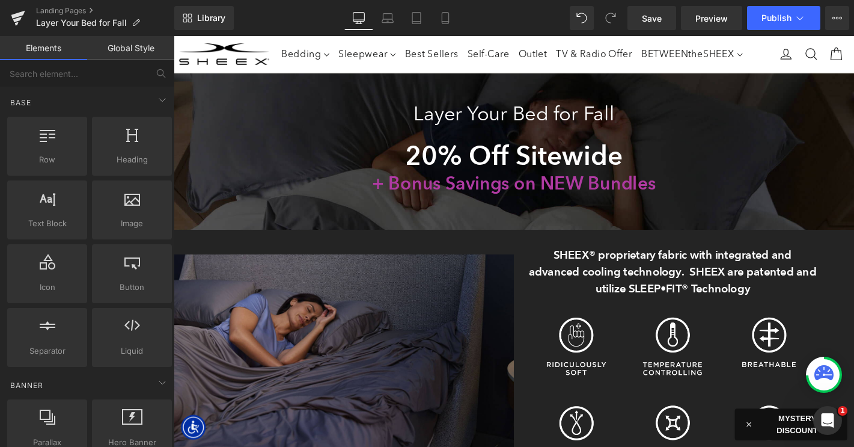
scroll to position [1631, 727]
click at [224, 250] on icon at bounding box center [220, 252] width 8 height 9
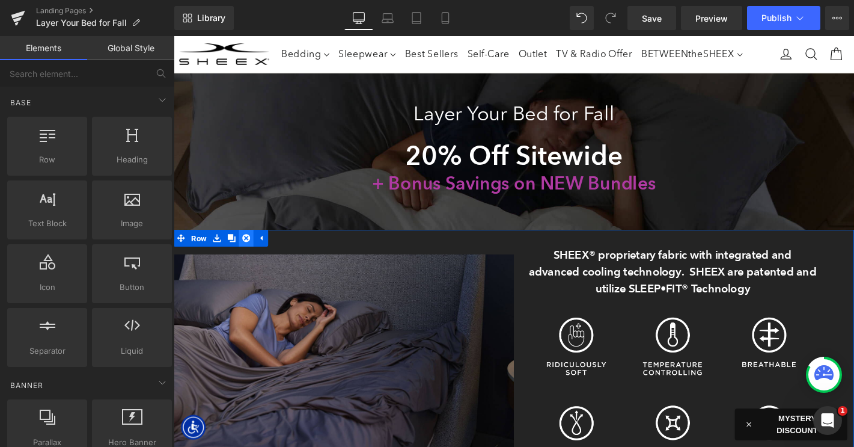
click at [249, 250] on icon at bounding box center [251, 252] width 8 height 8
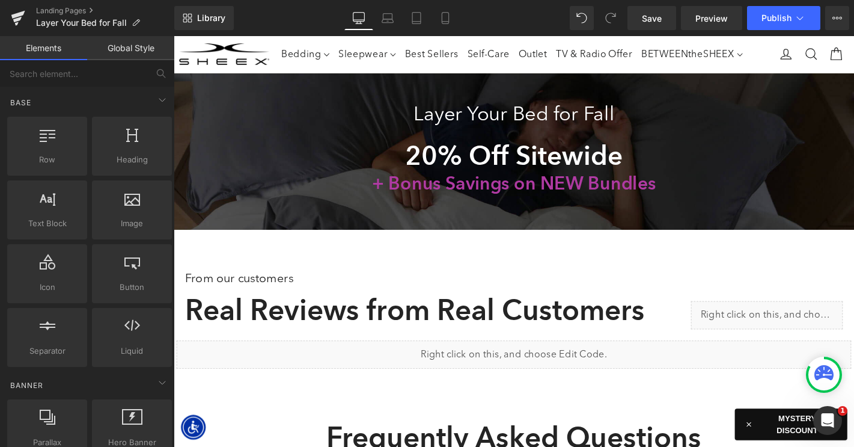
scroll to position [1355, 727]
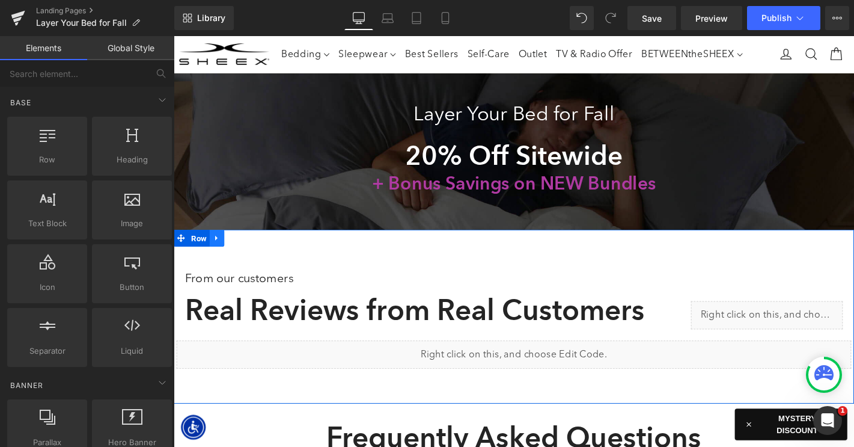
click at [219, 252] on icon at bounding box center [220, 252] width 8 height 9
click at [252, 250] on icon at bounding box center [251, 252] width 8 height 9
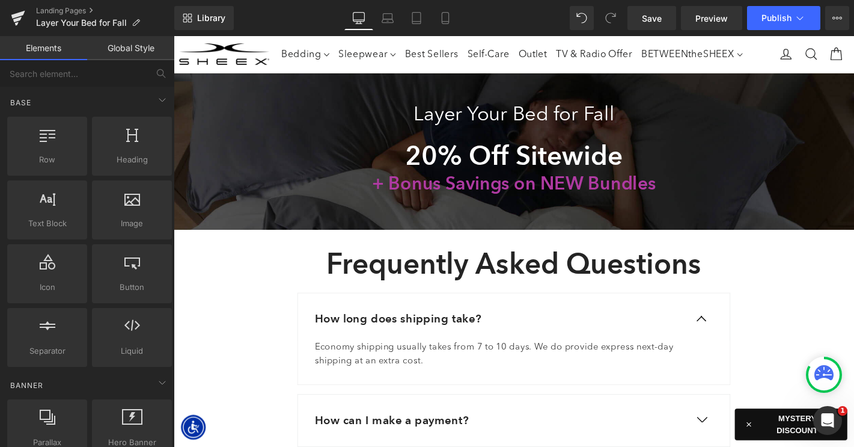
scroll to position [5, 6]
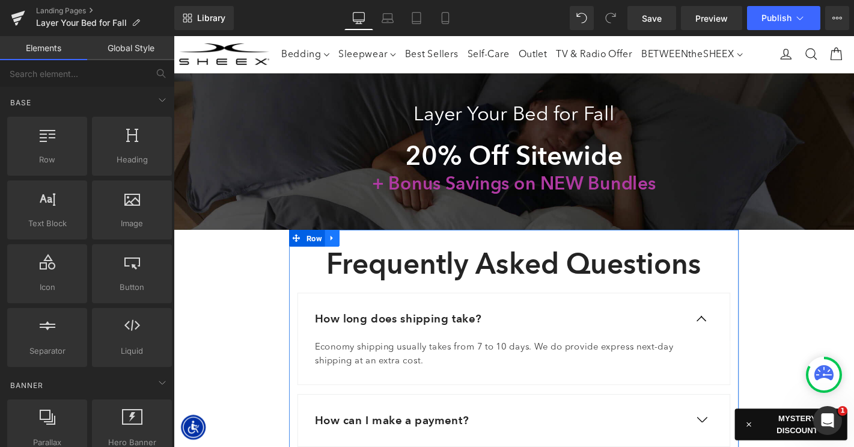
click at [344, 250] on icon at bounding box center [343, 252] width 8 height 9
click at [375, 248] on icon at bounding box center [374, 252] width 8 height 8
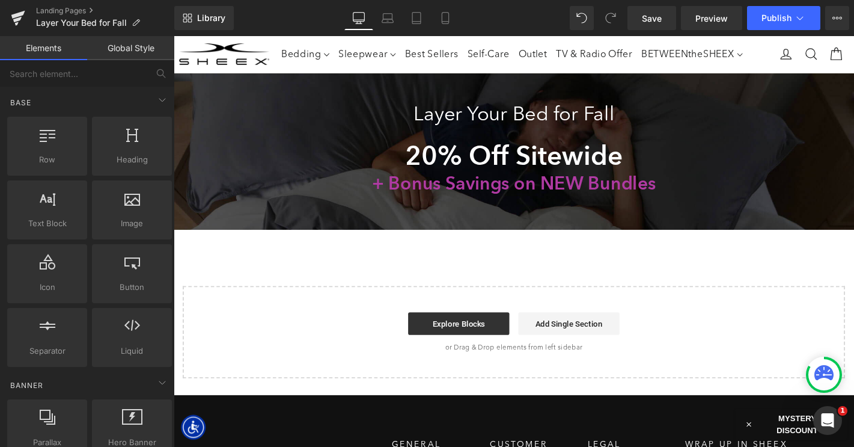
scroll to position [6, 6]
click at [212, 20] on span "Library" at bounding box center [211, 18] width 28 height 11
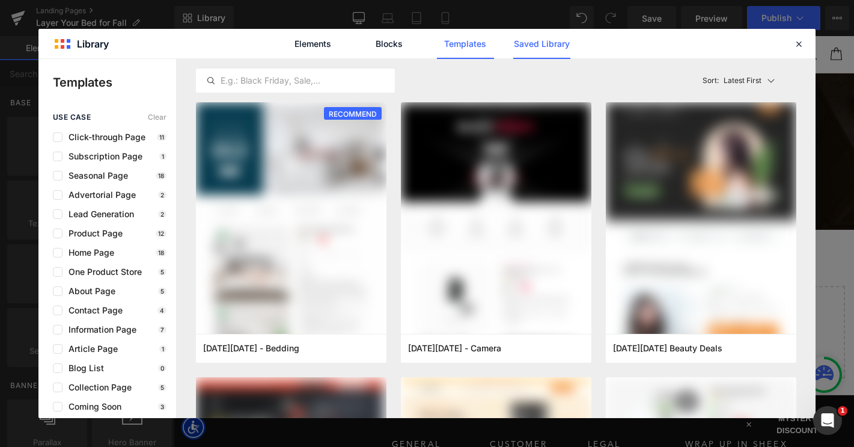
click at [555, 40] on link "Saved Library" at bounding box center [541, 44] width 57 height 30
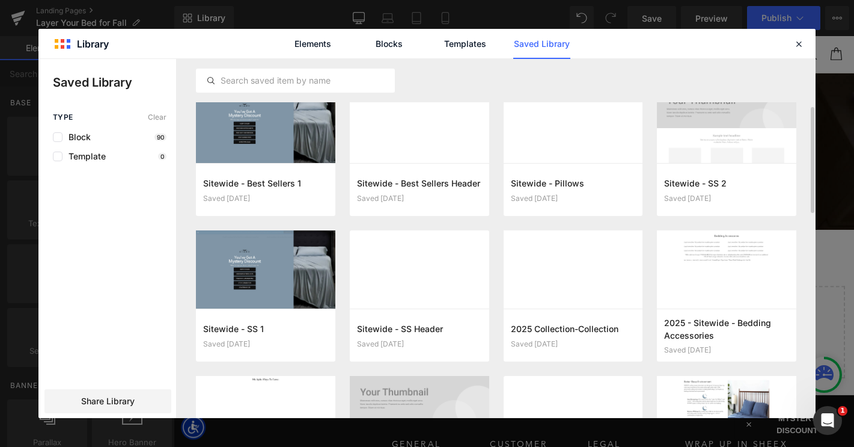
scroll to position [223, 0]
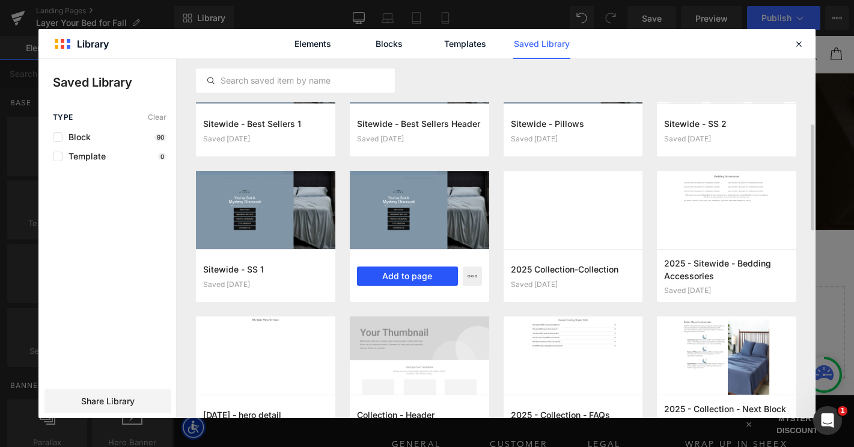
click at [392, 272] on button "Add to page" at bounding box center [407, 275] width 101 height 19
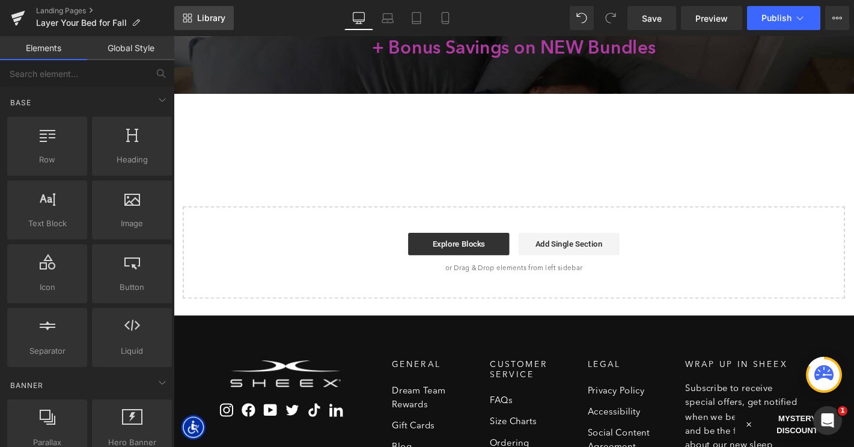
scroll to position [840, 727]
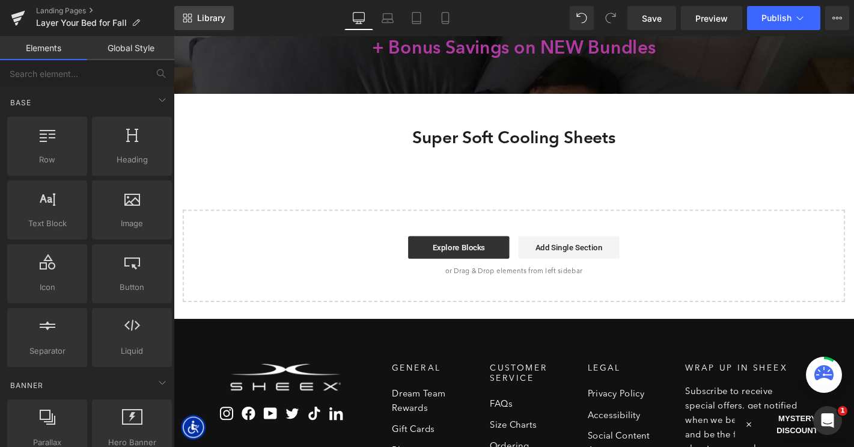
click at [203, 14] on span "Library" at bounding box center [211, 18] width 28 height 11
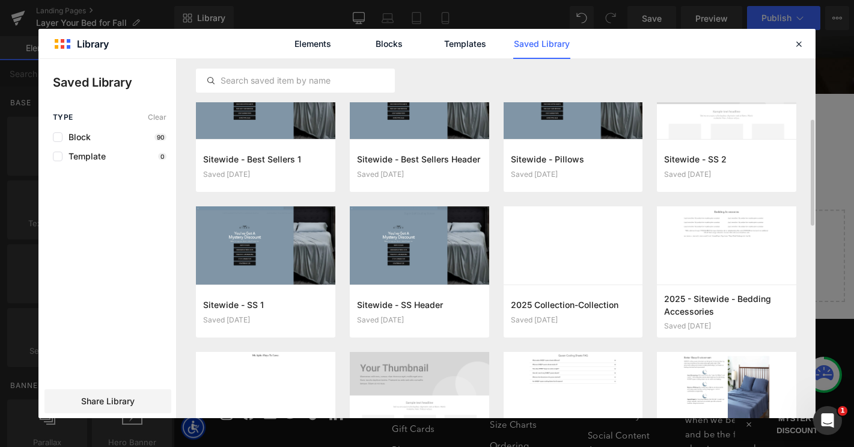
scroll to position [222, 0]
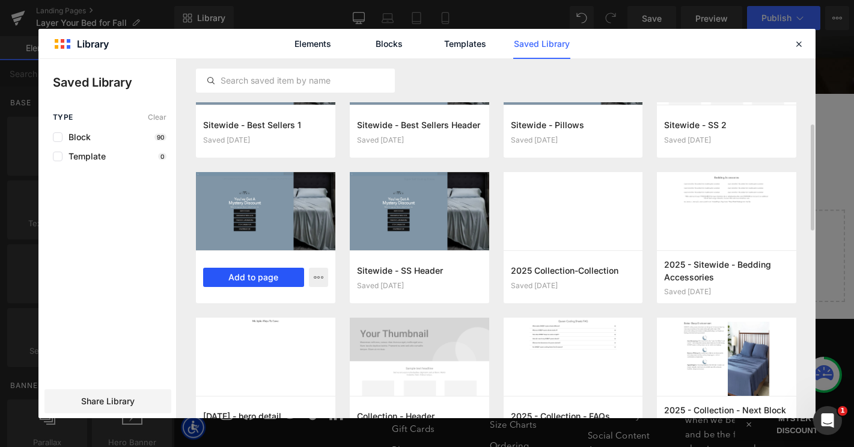
click at [250, 278] on button "Add to page" at bounding box center [253, 276] width 101 height 19
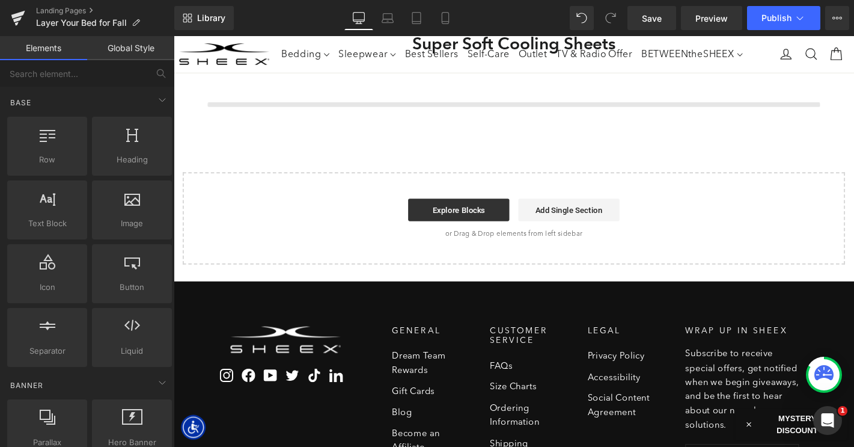
scroll to position [209, 0]
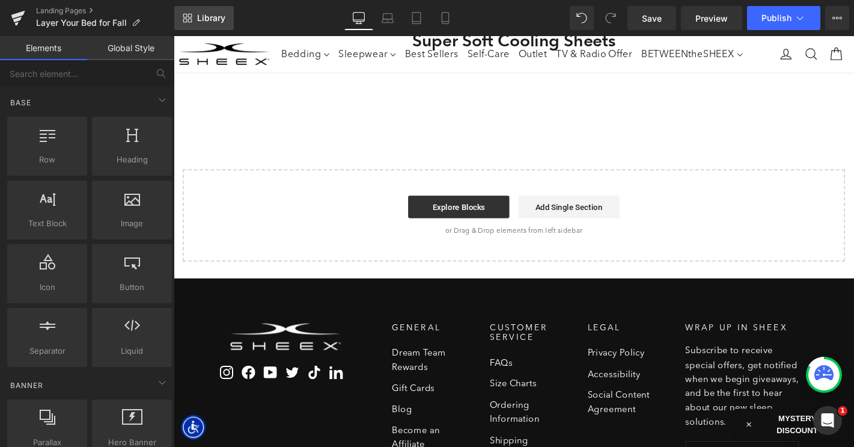
click at [206, 19] on span "Library" at bounding box center [211, 18] width 28 height 11
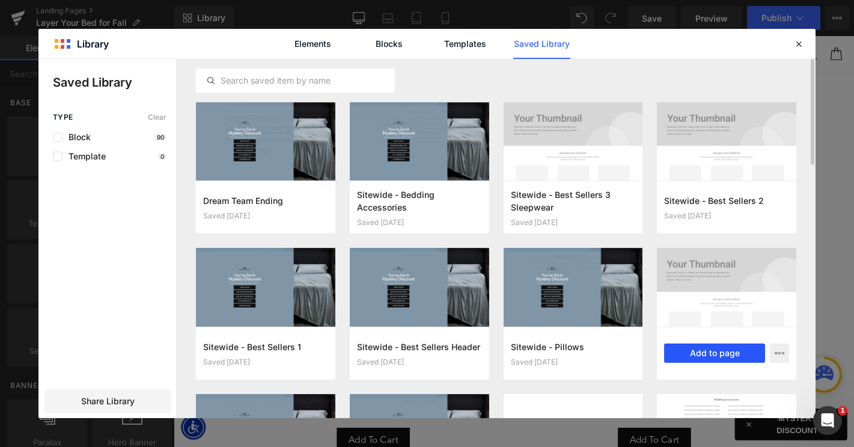
scroll to position [1248, 727]
click at [704, 353] on button "Add to page" at bounding box center [714, 352] width 101 height 19
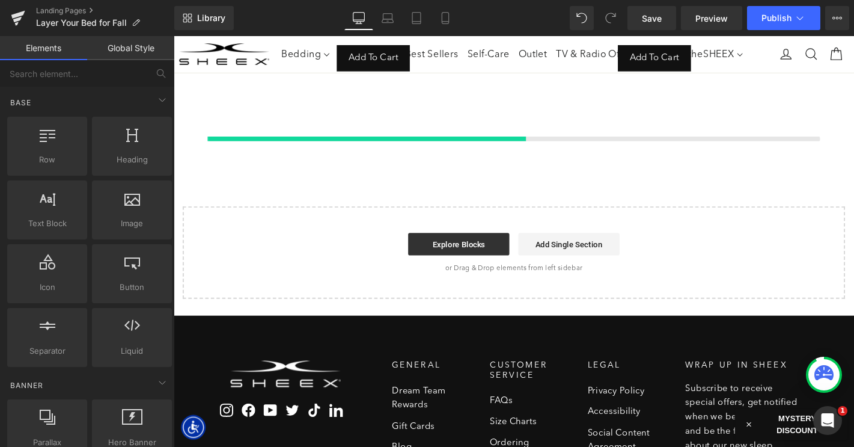
scroll to position [618, 0]
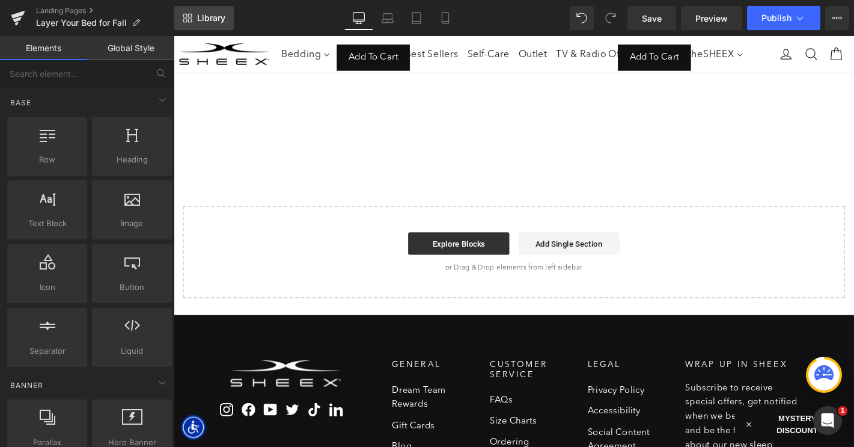
select select "King/[PERSON_NAME]"
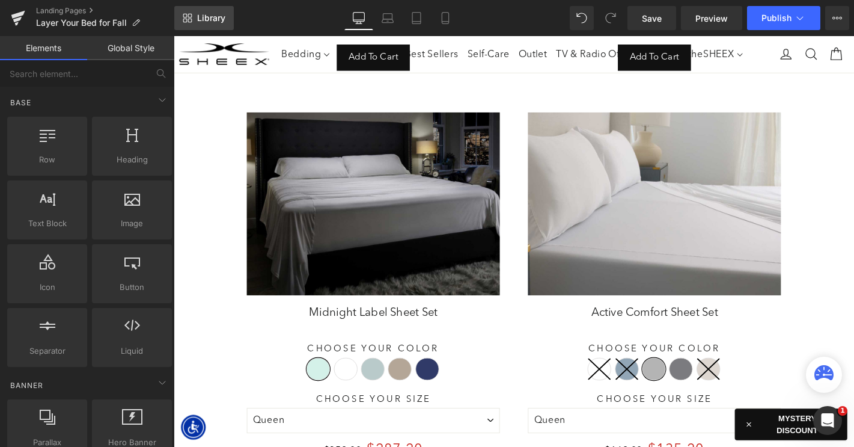
scroll to position [1730, 727]
click at [204, 18] on span "Library" at bounding box center [211, 18] width 28 height 11
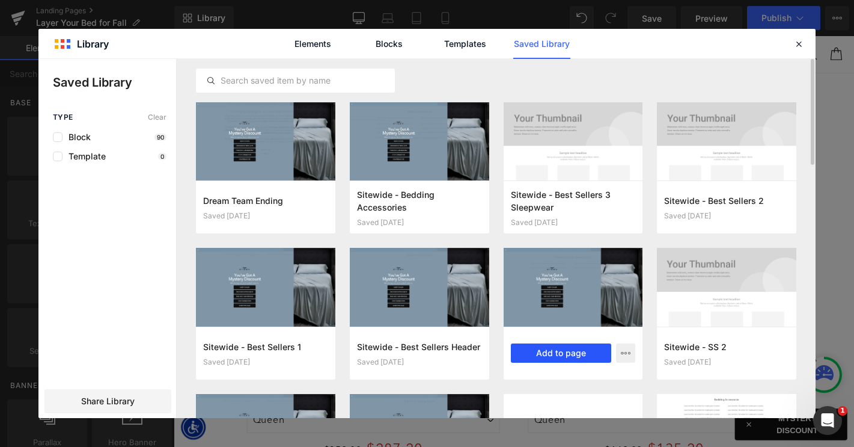
drag, startPoint x: 541, startPoint y: 354, endPoint x: 393, endPoint y: 340, distance: 149.1
click at [541, 354] on button "Add to page" at bounding box center [561, 352] width 101 height 19
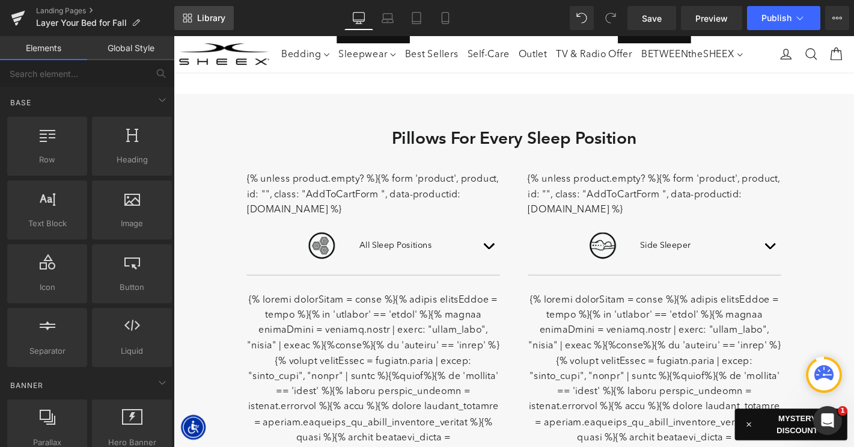
click at [201, 19] on span "Library" at bounding box center [211, 18] width 28 height 11
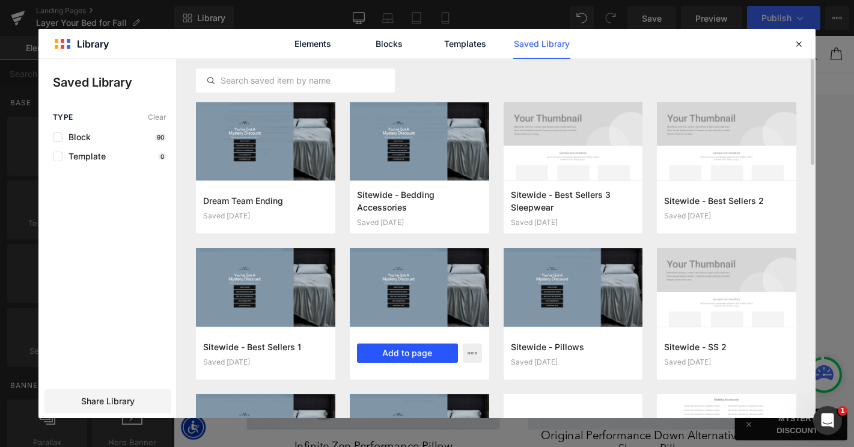
click at [395, 351] on button "Add to page" at bounding box center [407, 352] width 101 height 19
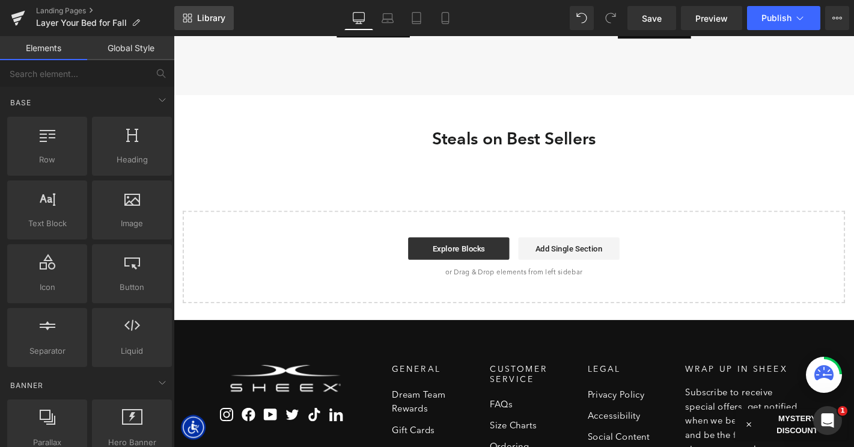
click at [201, 19] on span "Library" at bounding box center [211, 18] width 28 height 11
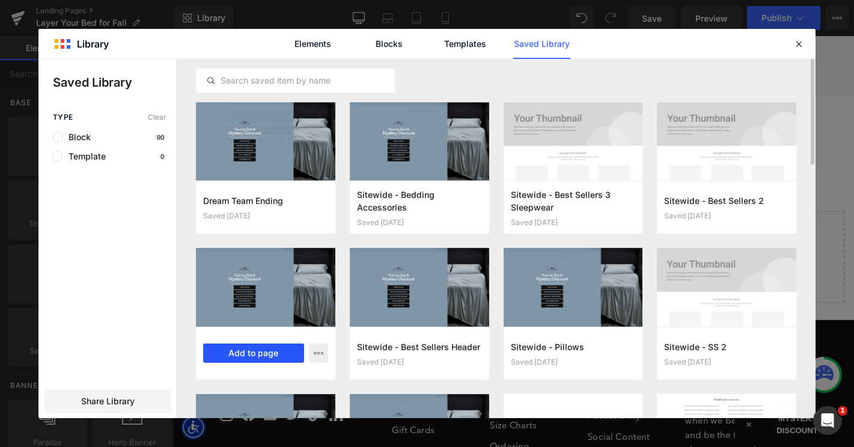
click at [255, 352] on button "Add to page" at bounding box center [253, 352] width 101 height 19
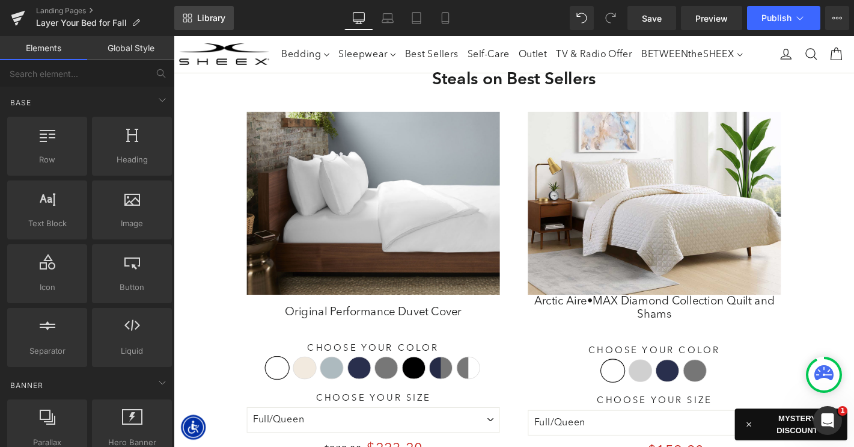
click at [202, 16] on span "Library" at bounding box center [211, 18] width 28 height 11
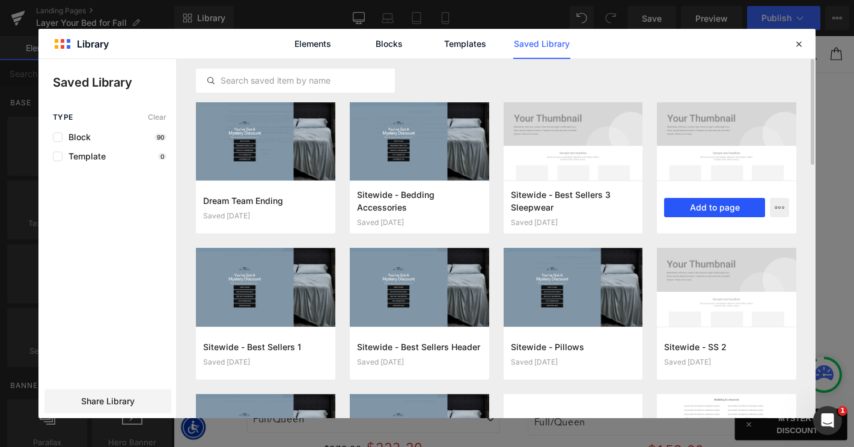
click at [704, 207] on button "Add to page" at bounding box center [714, 207] width 101 height 19
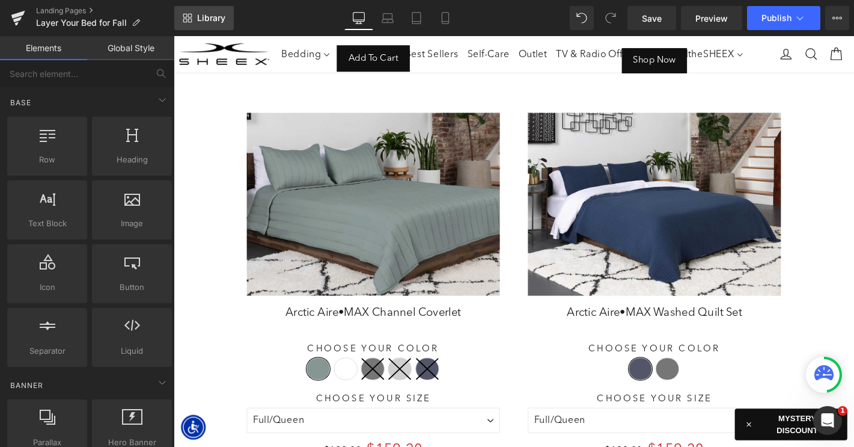
click at [203, 17] on span "Library" at bounding box center [211, 18] width 28 height 11
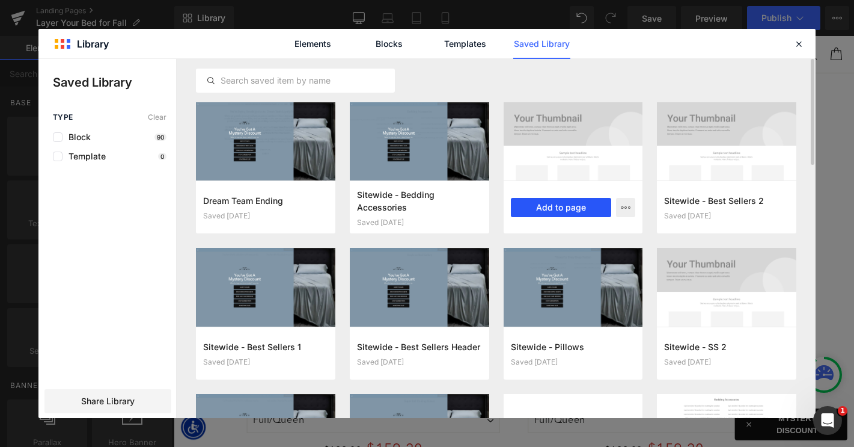
click at [555, 206] on button "Add to page" at bounding box center [561, 207] width 101 height 19
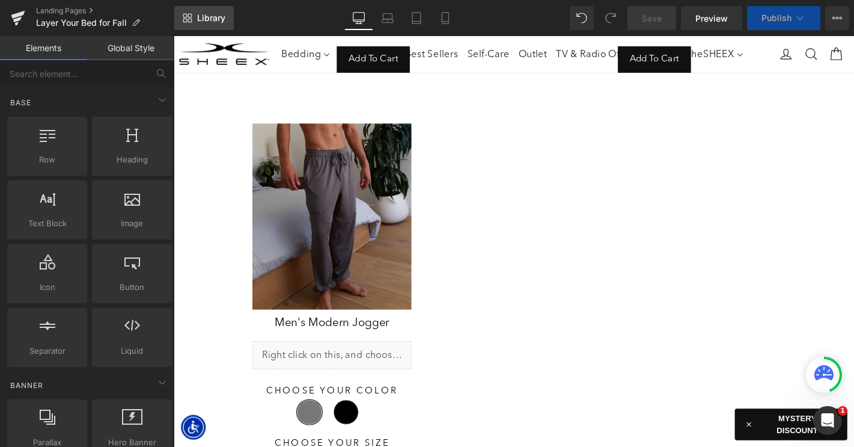
select select "XL"
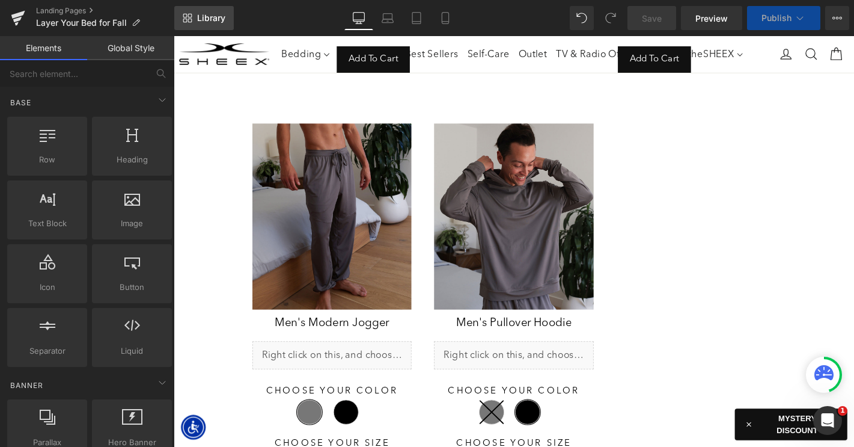
select select "M"
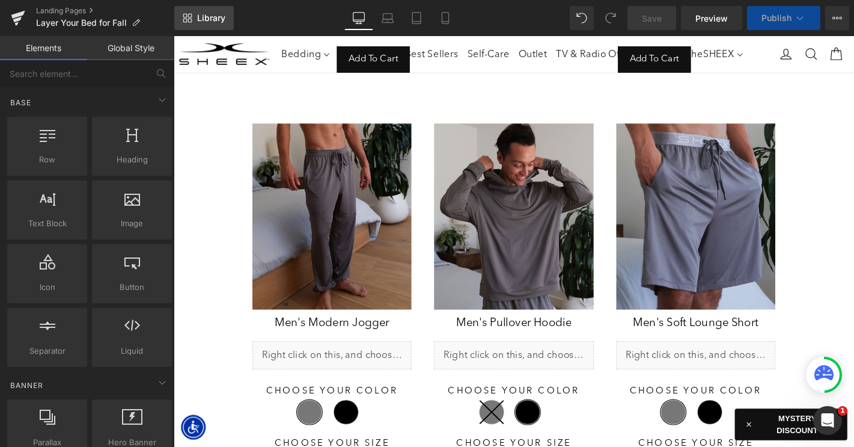
click at [207, 17] on span "Library" at bounding box center [211, 18] width 28 height 11
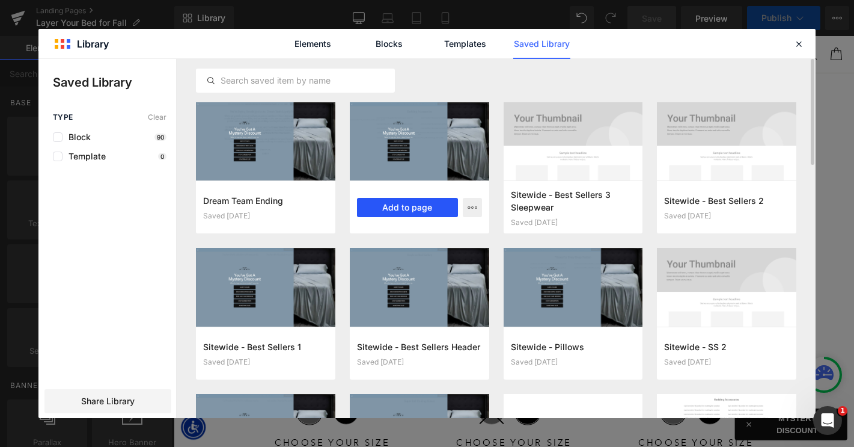
click at [400, 206] on button "Add to page" at bounding box center [407, 207] width 101 height 19
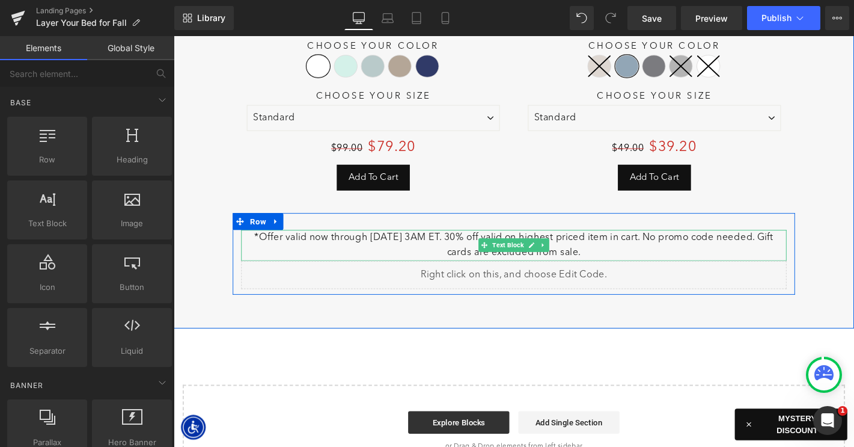
click at [370, 243] on p "*Offer valid now through [DATE] 3AM ET. 30% off valid on highest priced item in…" at bounding box center [537, 259] width 583 height 32
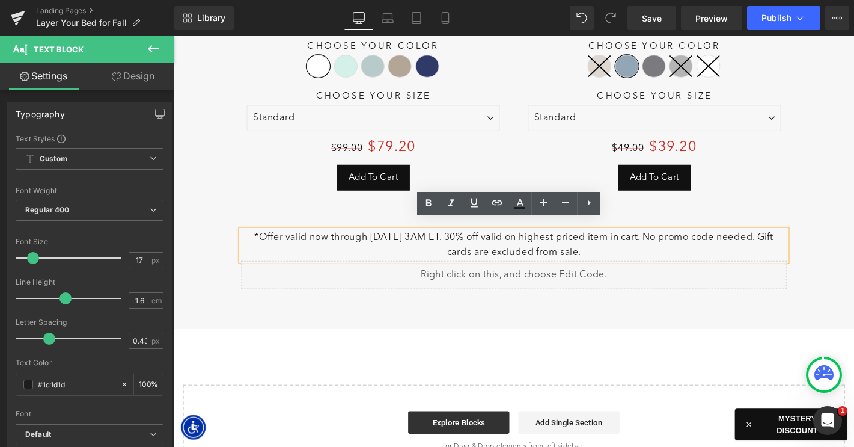
click at [376, 243] on p "*Offer valid now through [DATE] 3AM ET. 30% off valid on highest priced item in…" at bounding box center [537, 259] width 583 height 32
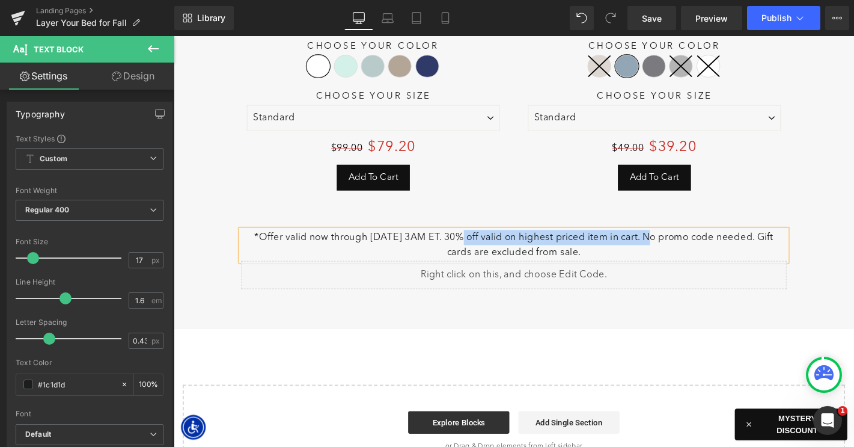
drag, startPoint x: 469, startPoint y: 240, endPoint x: 680, endPoint y: 236, distance: 211.0
click at [680, 243] on p "*Offer valid now through [DATE] 3AM ET. 30% off valid on highest priced item in…" at bounding box center [537, 259] width 583 height 32
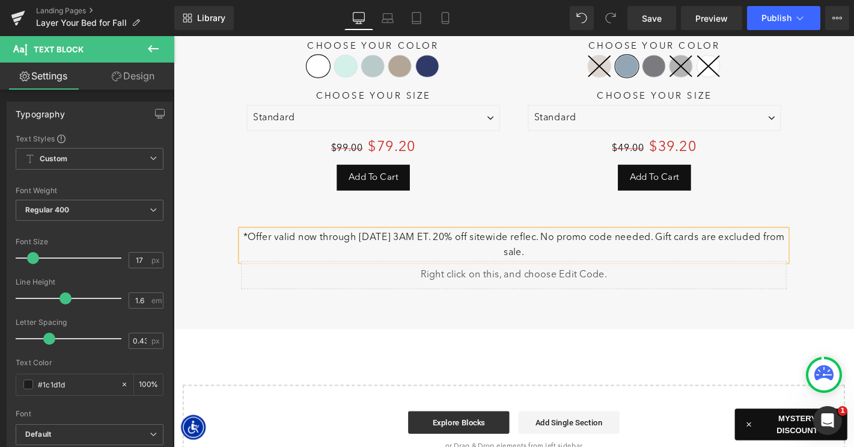
scroll to position [6899, 727]
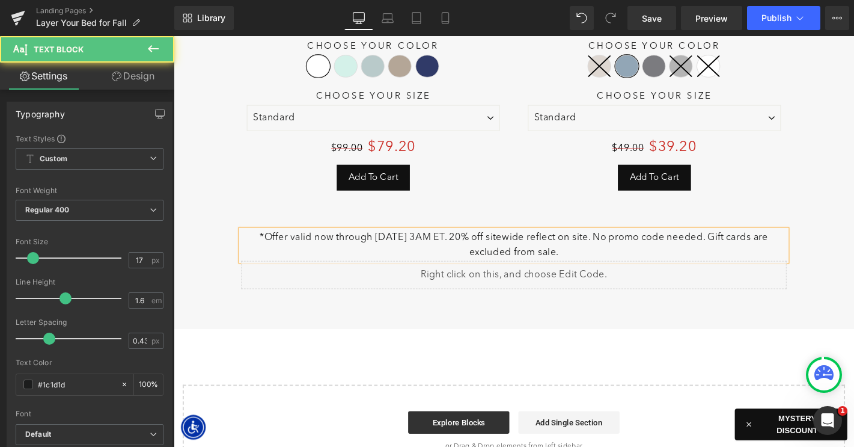
click at [627, 243] on p "*Offer valid now through [DATE] 3AM ET. 20% off sitewide reflect on site. No pr…" at bounding box center [537, 259] width 583 height 32
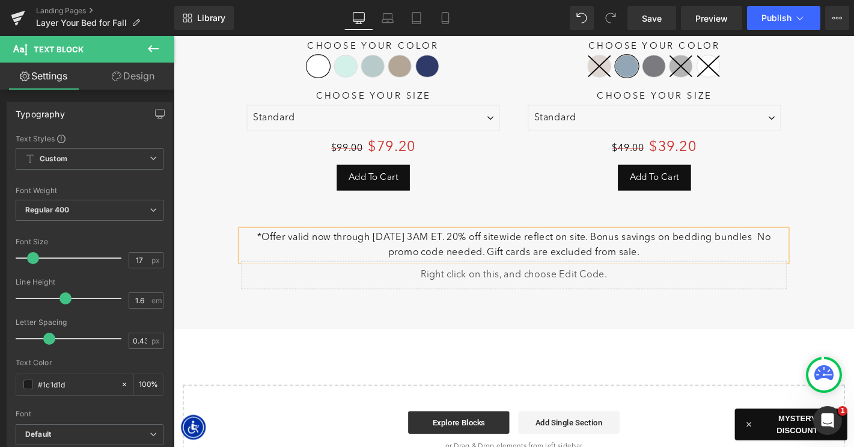
click at [634, 243] on p "*Offer valid now through [DATE] 3AM ET. 20% off sitewide reflect on site. Bonus…" at bounding box center [537, 259] width 583 height 32
click at [407, 256] on p "*Offer valid now through [DATE] 3AM ET. 20% off sitewide reflect on site. Up to…" at bounding box center [537, 259] width 583 height 32
click at [769, 254] on p "*Offer valid now through [DATE] 3AM ET. 20% off sitewide reflect on site. Up to…" at bounding box center [537, 259] width 583 height 32
copy p "*Offer valid now through [DATE] 3AM ET. 20% off sitewide reflect on site. Up to…"
click at [736, 249] on p "*Offer valid now through [DATE] 3AM ET. 20% off sitewide reflect on site. Up to…" at bounding box center [537, 259] width 583 height 32
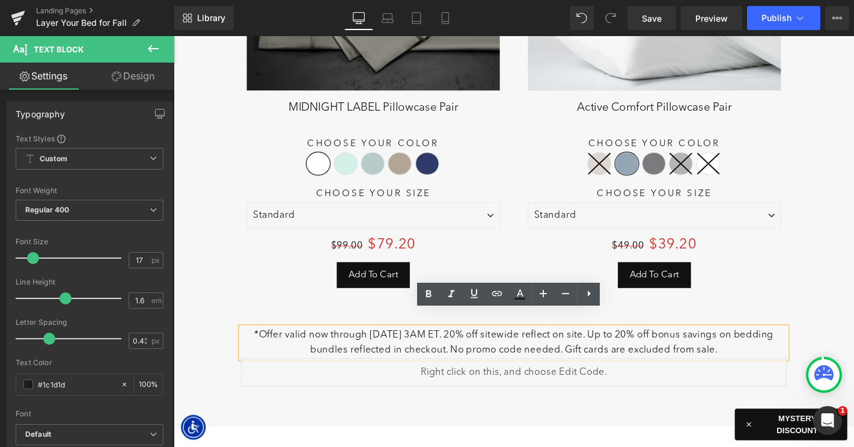
scroll to position [5916, 0]
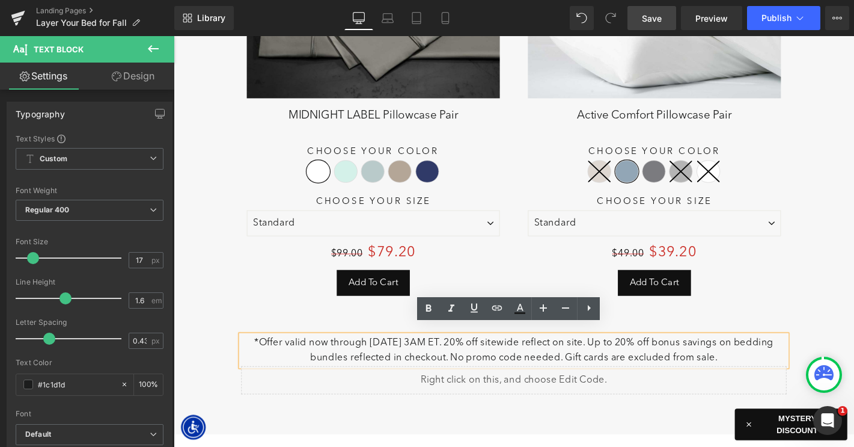
click at [645, 22] on span "Save" at bounding box center [652, 18] width 20 height 13
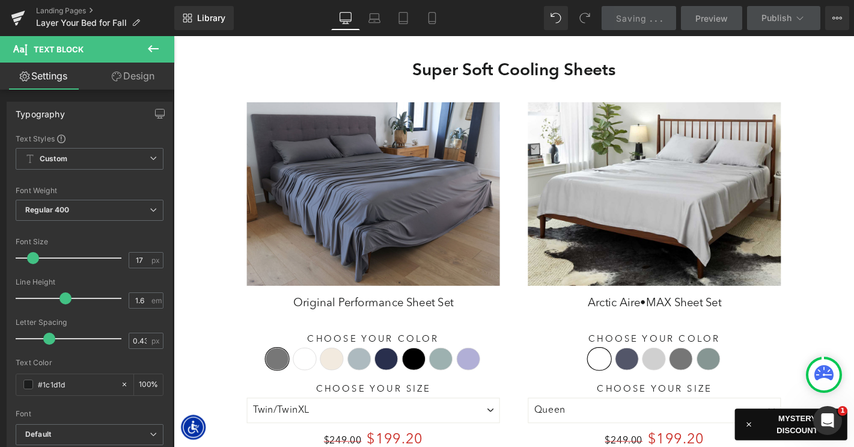
scroll to position [6939, 727]
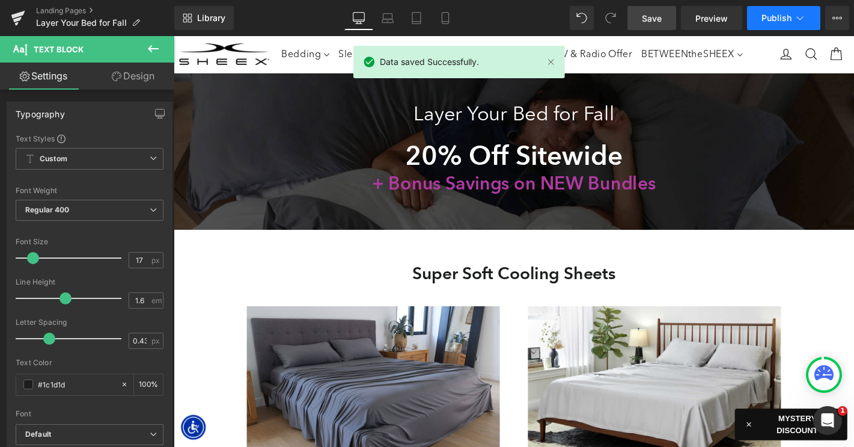
click at [764, 17] on span "Publish" at bounding box center [776, 18] width 30 height 10
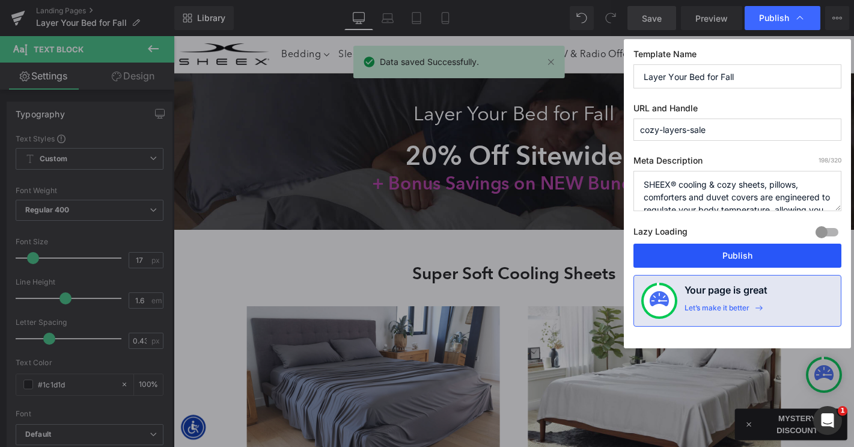
drag, startPoint x: 678, startPoint y: 254, endPoint x: 539, endPoint y: 233, distance: 140.4
click at [678, 254] on button "Publish" at bounding box center [737, 255] width 208 height 24
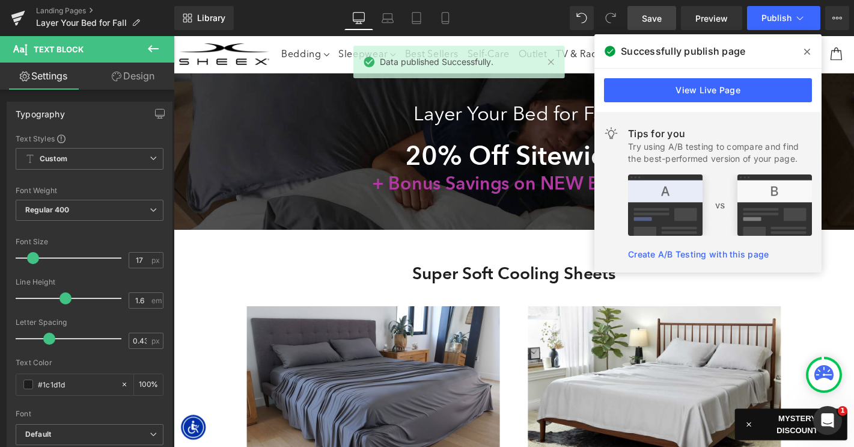
click at [807, 50] on icon at bounding box center [807, 52] width 6 height 10
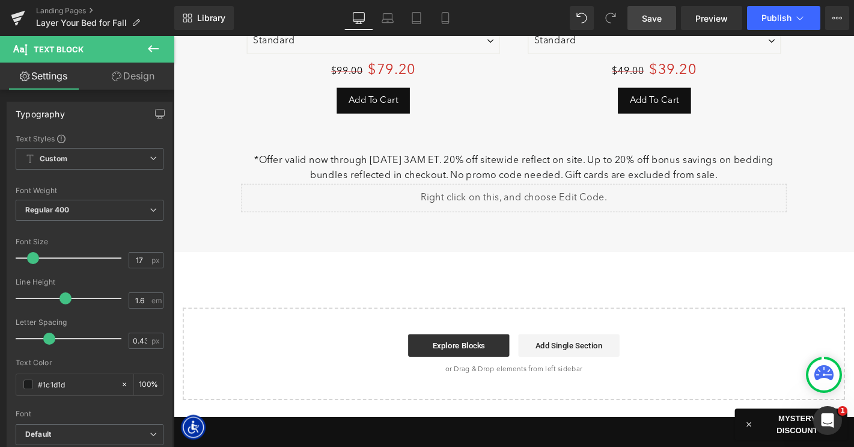
scroll to position [6078, 0]
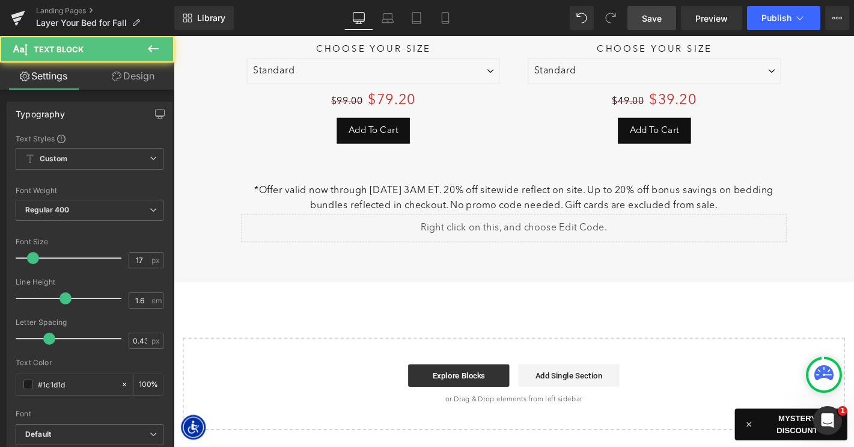
click at [569, 200] on div "*Offer valid now through [DATE] 3AM ET. 20% off sitewide reflect on site. Up to…" at bounding box center [537, 209] width 583 height 32
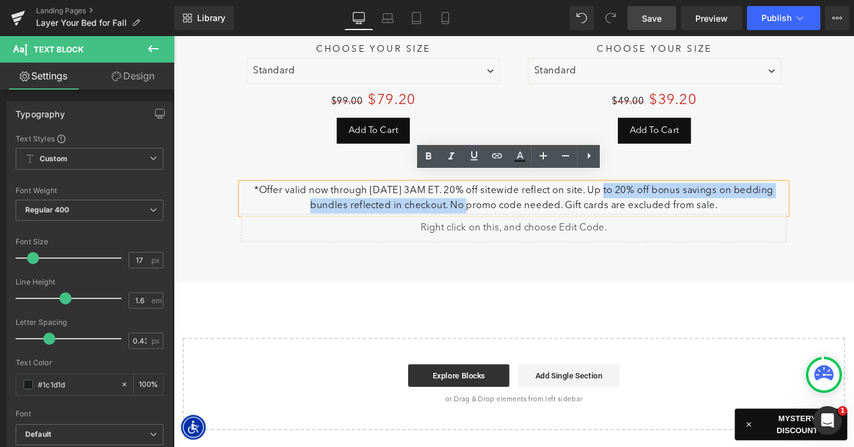
drag, startPoint x: 626, startPoint y: 189, endPoint x: 469, endPoint y: 209, distance: 158.1
click at [469, 209] on p "*Offer valid now through [DATE] 3AM ET. 20% off sitewide reflect on site. Up to…" at bounding box center [537, 209] width 583 height 32
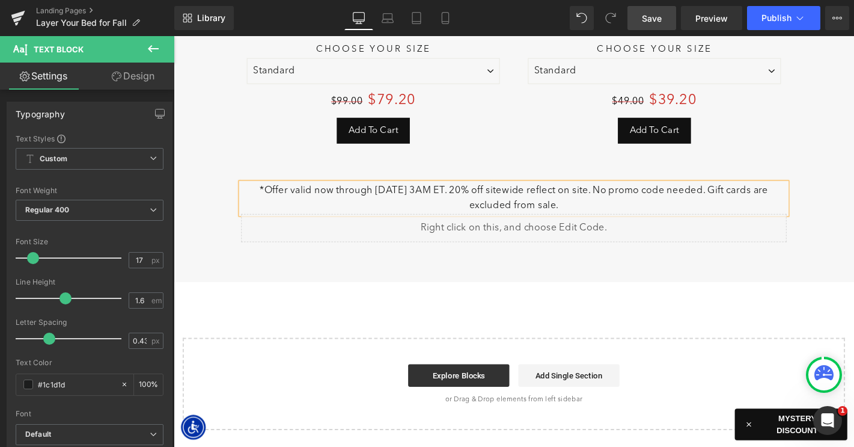
click at [648, 17] on span "Save" at bounding box center [652, 18] width 20 height 13
